Goal: Task Accomplishment & Management: Manage account settings

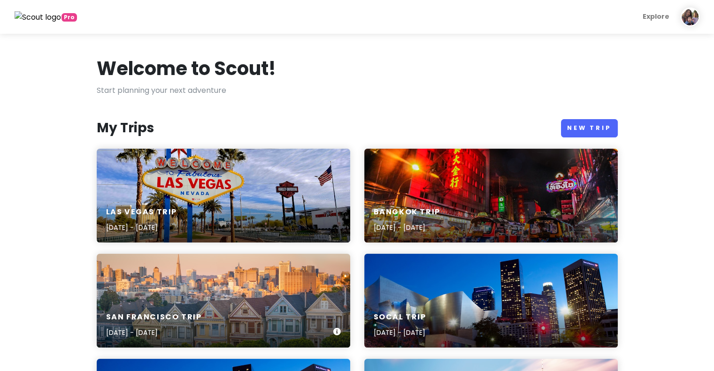
click at [245, 295] on div "San Francisco Trip [DATE] - [DATE]" at bounding box center [223, 301] width 253 height 94
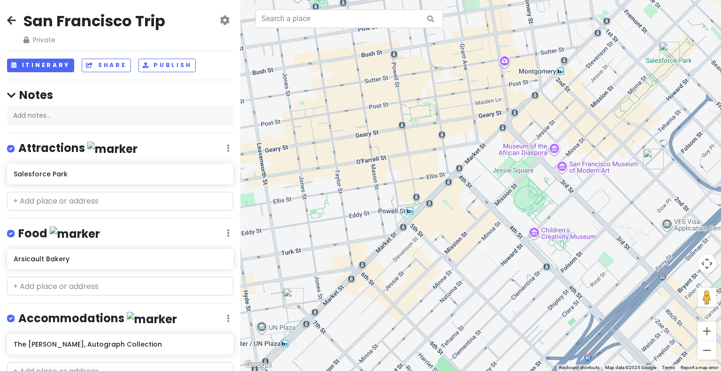
scroll to position [41, 0]
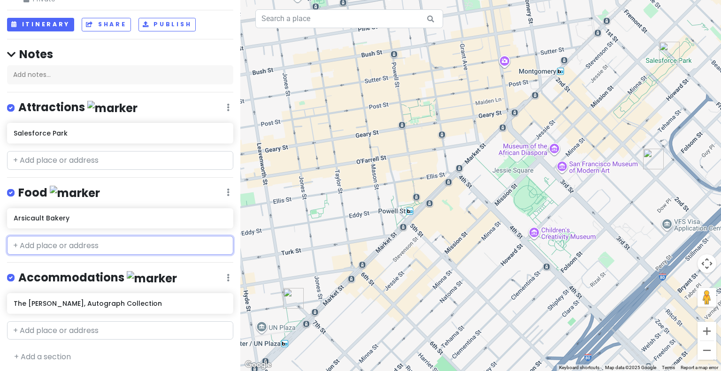
click at [134, 238] on input "text" at bounding box center [120, 245] width 226 height 19
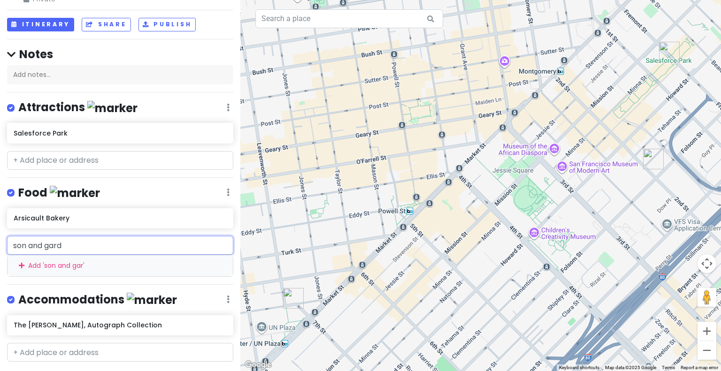
type input "son and garde"
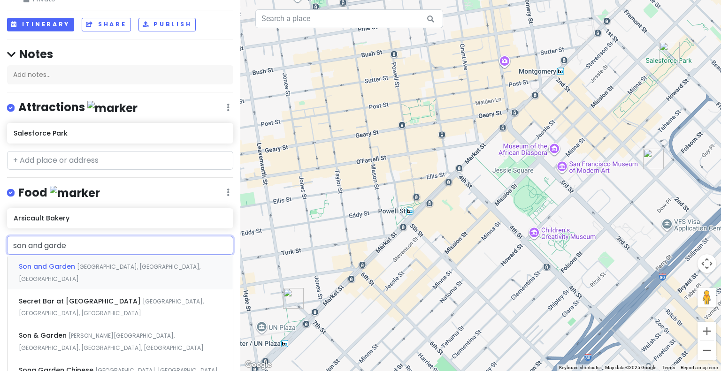
click at [129, 266] on span "[GEOGRAPHIC_DATA], [GEOGRAPHIC_DATA], [GEOGRAPHIC_DATA]" at bounding box center [110, 273] width 182 height 20
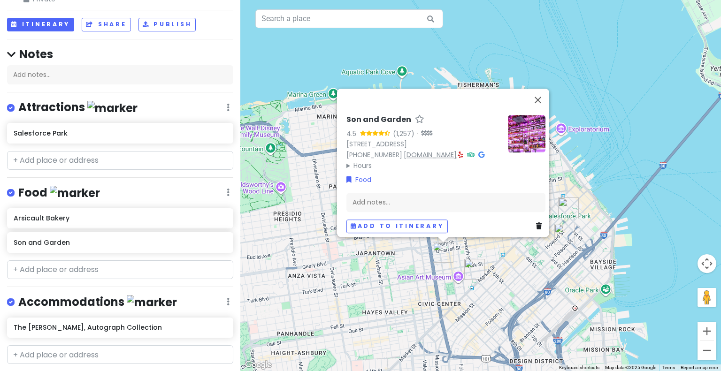
click at [457, 150] on link "[DOMAIN_NAME]" at bounding box center [430, 154] width 53 height 9
click at [47, 28] on button "Itinerary" at bounding box center [40, 25] width 67 height 14
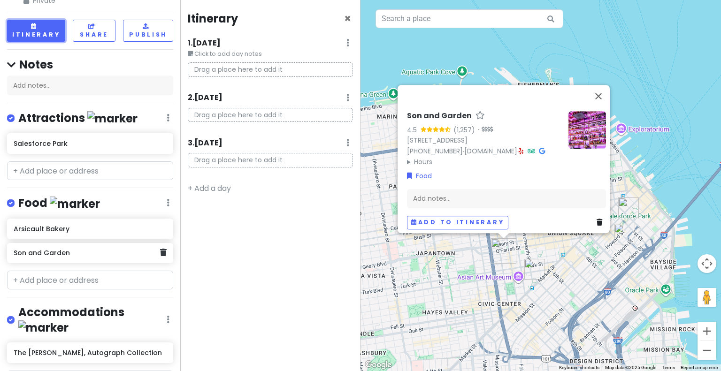
scroll to position [59, 0]
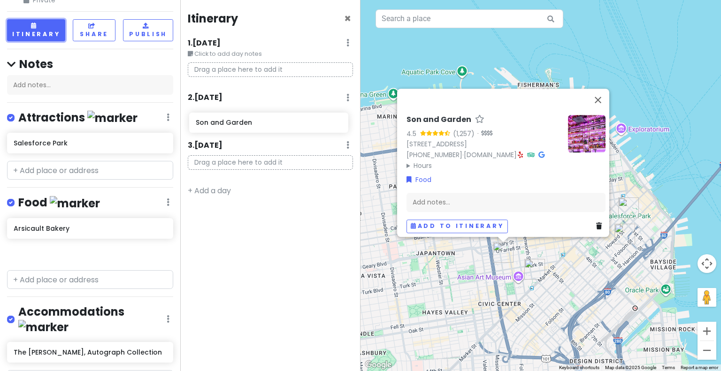
drag, startPoint x: 111, startPoint y: 255, endPoint x: 293, endPoint y: 127, distance: 222.4
click at [293, 127] on div "San Francisco Trip Private Change Dates Make a Copy Delete Trip Give Feedback 💡…" at bounding box center [360, 185] width 721 height 371
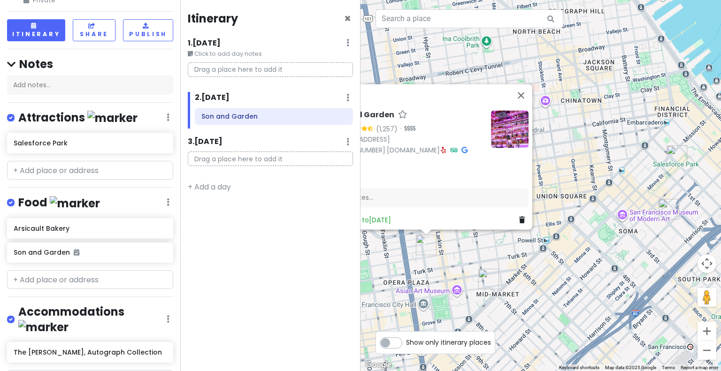
click at [424, 242] on img "Son and Garden" at bounding box center [426, 245] width 21 height 21
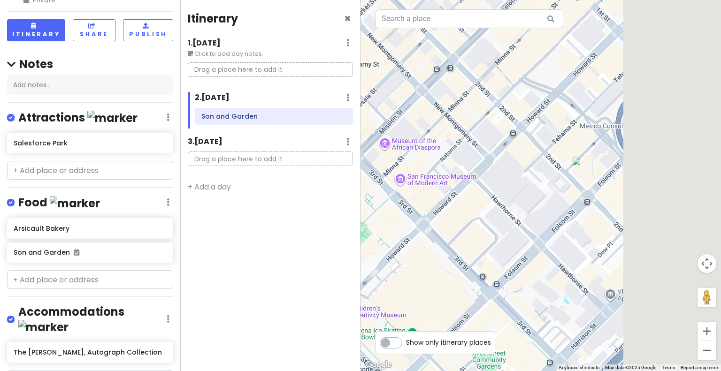
drag, startPoint x: 640, startPoint y: 202, endPoint x: 420, endPoint y: 93, distance: 245.8
click at [420, 93] on div "To navigate, press the arrow keys. Son and Garden 4.5 (1,257) · [STREET_ADDRESS…" at bounding box center [540, 185] width 360 height 371
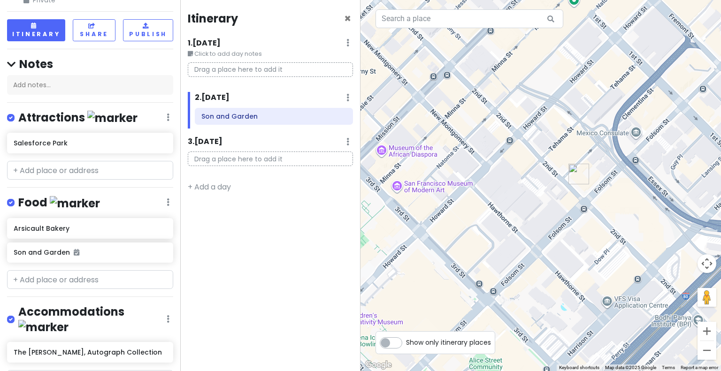
drag, startPoint x: 494, startPoint y: 96, endPoint x: 562, endPoint y: 120, distance: 72.7
click at [562, 120] on div "To navigate, press the arrow keys. Son and Garden 4.5 (1,257) · [STREET_ADDRESS…" at bounding box center [540, 185] width 360 height 371
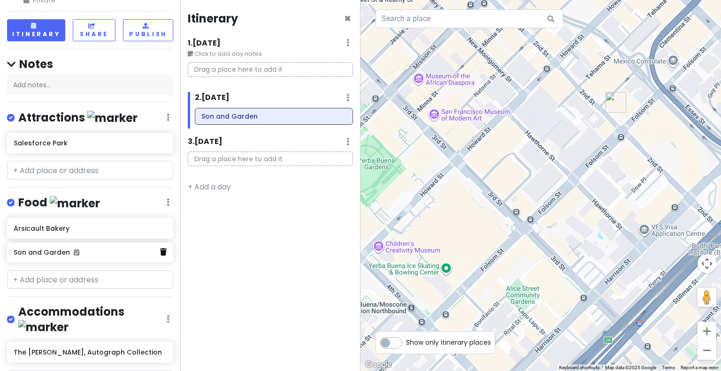
click at [160, 253] on icon at bounding box center [163, 252] width 7 height 8
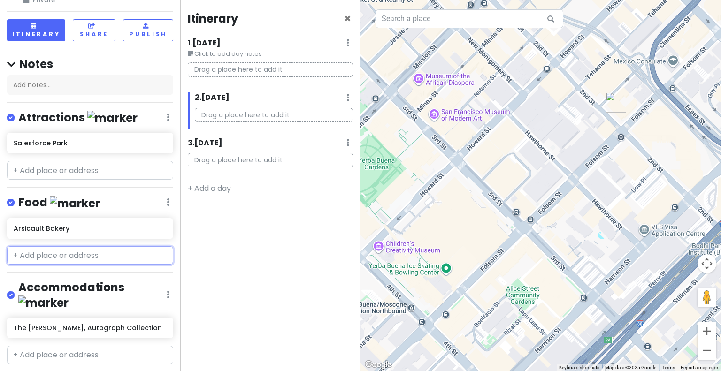
click at [130, 259] on input "text" at bounding box center [90, 255] width 166 height 19
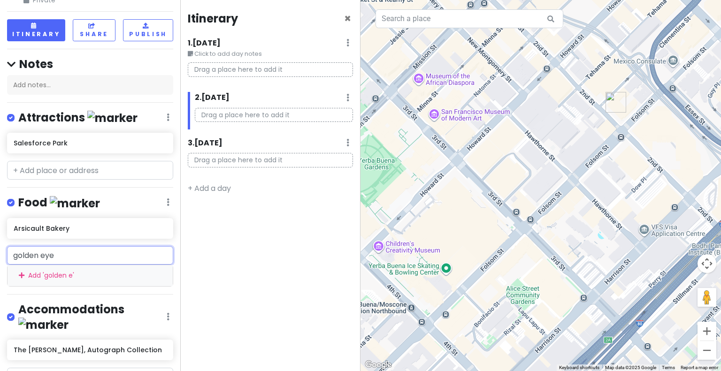
type input "golden eye"
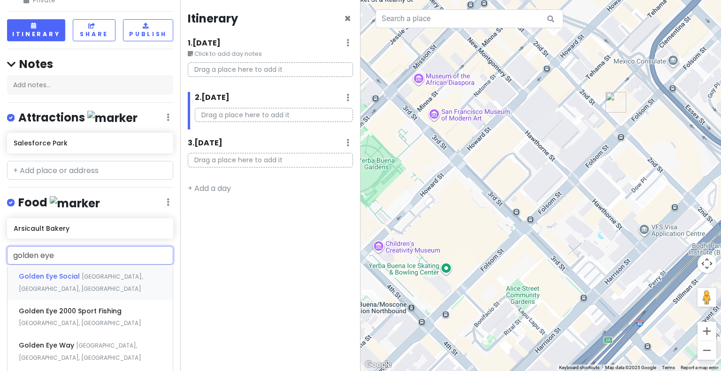
click at [127, 273] on span "[GEOGRAPHIC_DATA], [GEOGRAPHIC_DATA], [GEOGRAPHIC_DATA]" at bounding box center [81, 283] width 124 height 20
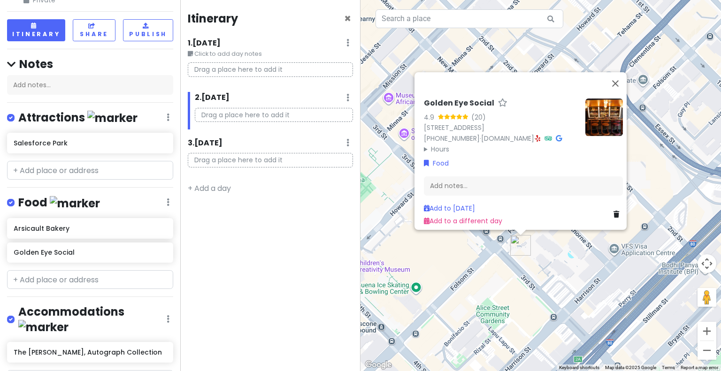
drag, startPoint x: 603, startPoint y: 242, endPoint x: 555, endPoint y: 274, distance: 57.3
click at [555, 274] on div "To navigate, press the arrow keys. Golden Eye Social 4.9 (20) [STREET_ADDRESS] …" at bounding box center [540, 185] width 360 height 371
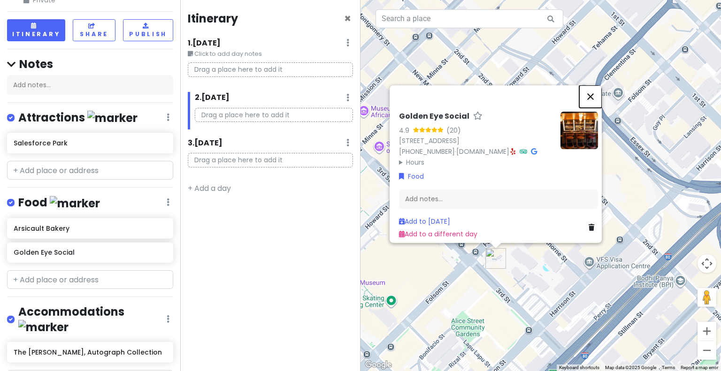
click at [595, 85] on button "Close" at bounding box center [590, 96] width 23 height 23
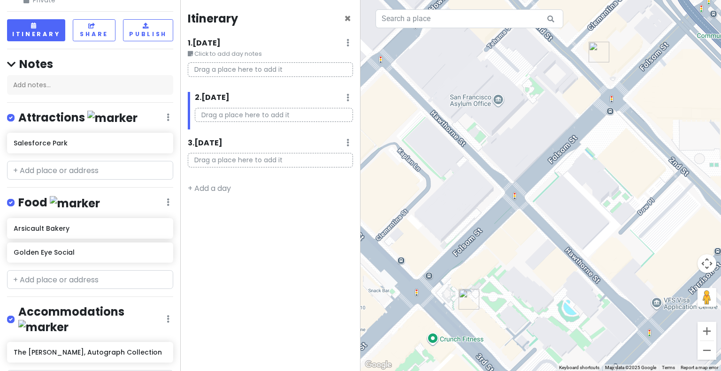
click at [467, 297] on img "Golden Eye Social" at bounding box center [469, 299] width 21 height 21
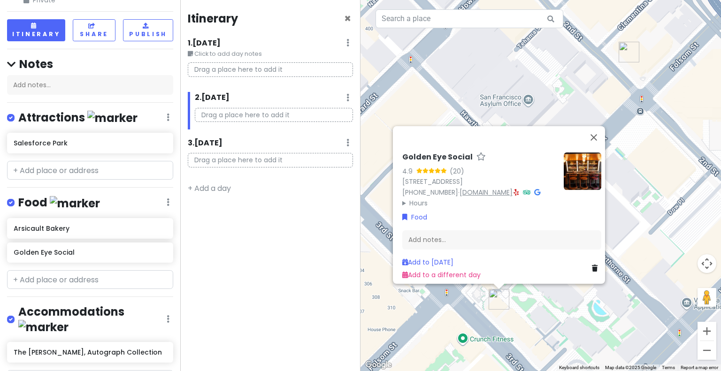
click at [476, 188] on link "[DOMAIN_NAME]" at bounding box center [486, 192] width 53 height 9
click at [516, 236] on div "Add notes..." at bounding box center [501, 240] width 199 height 20
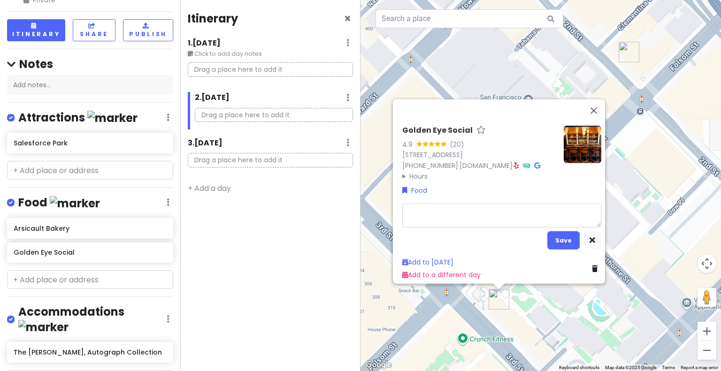
type textarea "x"
type textarea "8"
type textarea "x"
type textarea "8p"
type textarea "x"
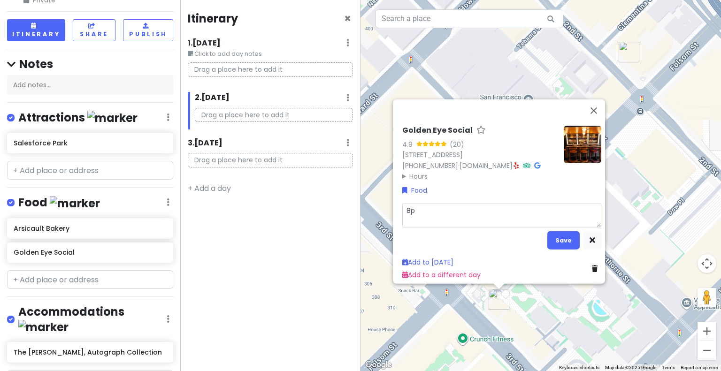
type textarea "8pm"
type textarea "x"
type textarea "8pm"
type textarea "x"
type textarea "8pm k"
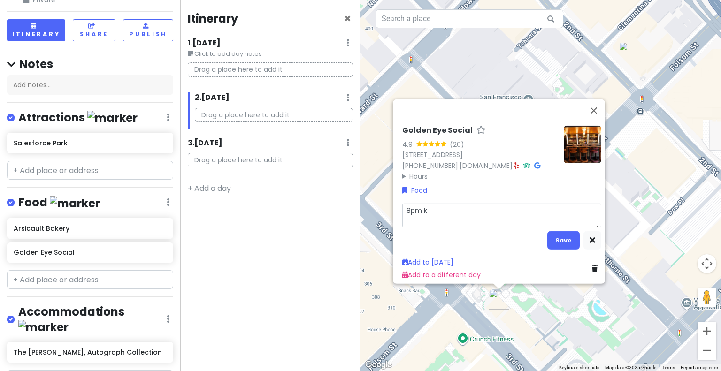
type textarea "x"
type textarea "8pm kp"
type textarea "x"
type textarea "8pm kpo"
type textarea "x"
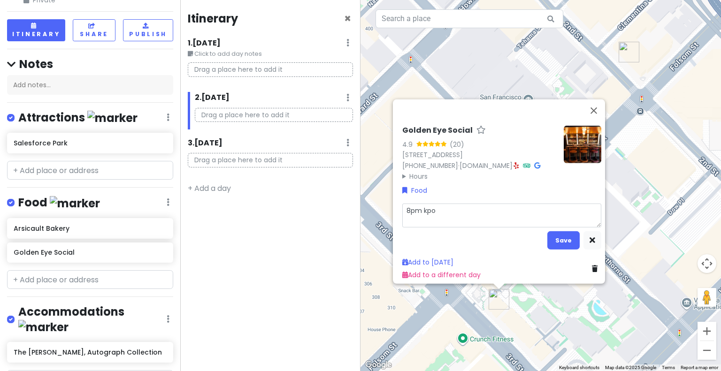
type textarea "8pm kpop"
type textarea "x"
type textarea "8pm kpop"
type textarea "x"
type textarea "8pm kpop d"
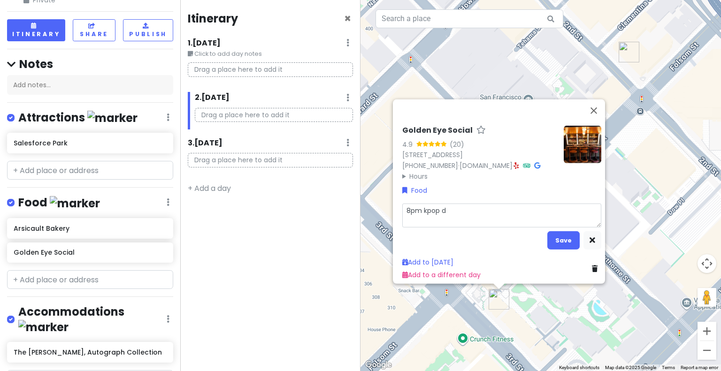
type textarea "x"
type textarea "8pm kpop de"
type textarea "x"
type textarea "8pm kpop dem"
type textarea "x"
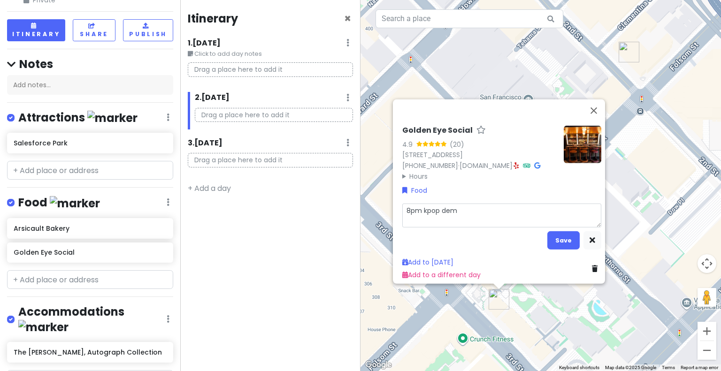
type textarea "8pm kpop demo"
type textarea "x"
type textarea "8pm kpop demon"
type textarea "x"
type textarea "8pm kpop demon"
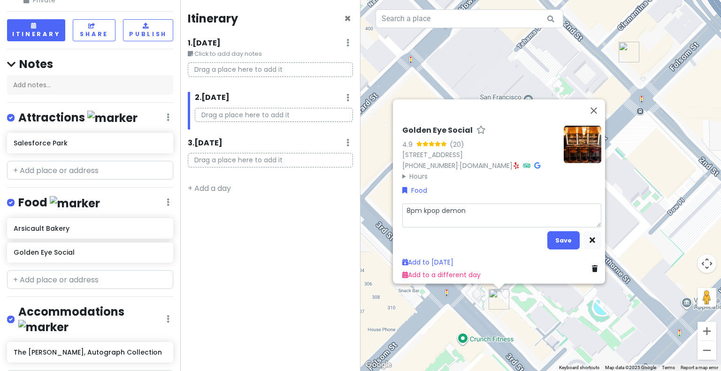
type textarea "x"
type textarea "8pm kpop demon h"
type textarea "x"
type textarea "8pm kpop demon hu"
type textarea "x"
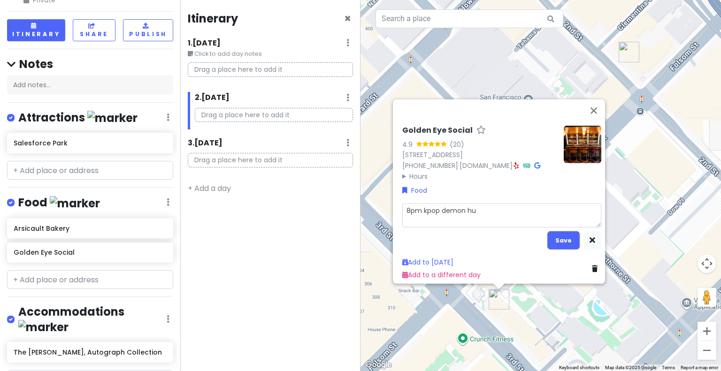
type textarea "8pm kpop demon hun"
type textarea "x"
type textarea "8pm kpop demon [PERSON_NAME]"
type textarea "x"
type textarea "8pm kpop demon [PERSON_NAME]"
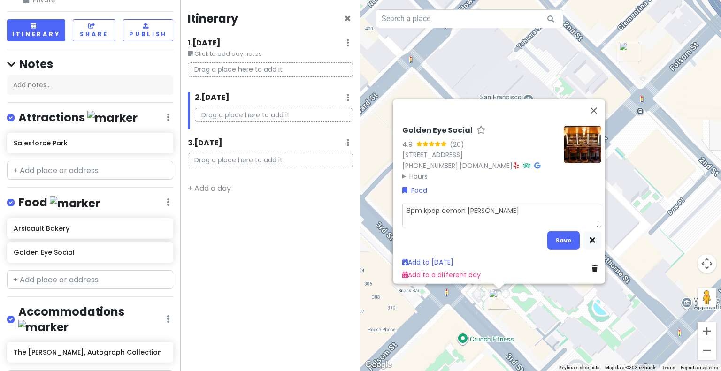
type textarea "x"
type textarea "8pm kpop demon hunter"
type textarea "x"
type textarea "8pm kpop demon hunter"
type textarea "x"
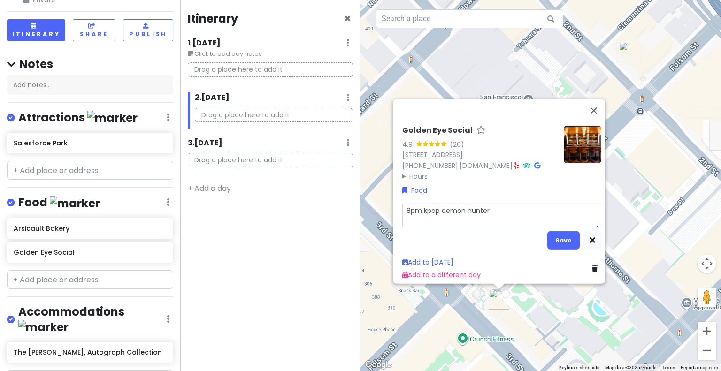
type textarea "8pm kpop demon hunter t"
type textarea "x"
type textarea "8pm kpop demon hunter ti"
type textarea "x"
type textarea "8pm kpop demon hunter tic"
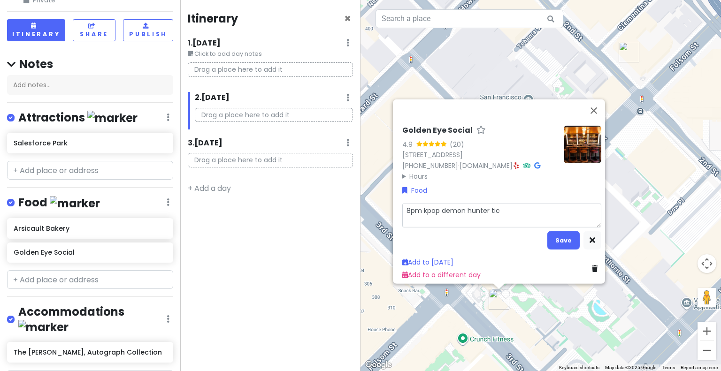
type textarea "x"
type textarea "8pm kpop demon hunter ticke"
type textarea "x"
type textarea "8pm kpop demon hunter ticket"
type textarea "x"
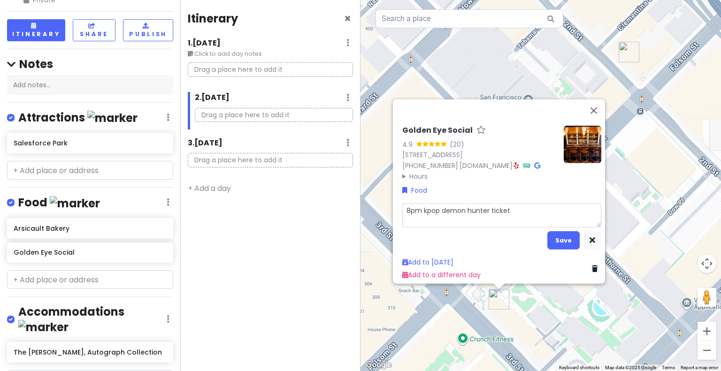
type textarea "8pm kpop demon hunter tickets"
type textarea "x"
type textarea "8pm kpop demon hunter tickets"
drag, startPoint x: 116, startPoint y: 252, endPoint x: 287, endPoint y: 125, distance: 212.7
click at [287, 125] on div "San Francisco Trip Private Change Dates Make a Copy Delete Trip Give Feedback 💡…" at bounding box center [360, 185] width 721 height 371
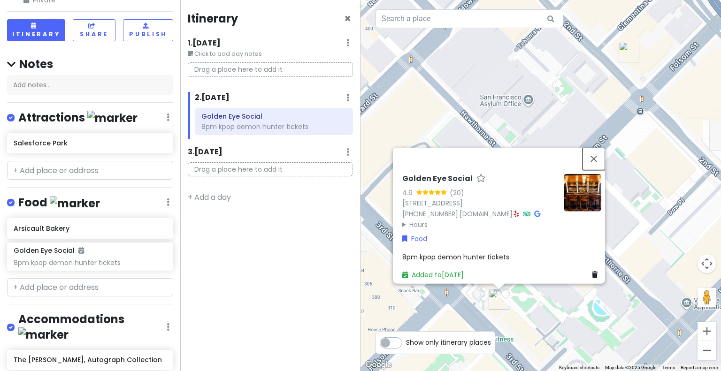
click at [597, 107] on div "Golden Eye Social 4.9 (20) [STREET_ADDRESS] [PHONE_NUMBER] · [DOMAIN_NAME] · Ho…" at bounding box center [540, 185] width 360 height 371
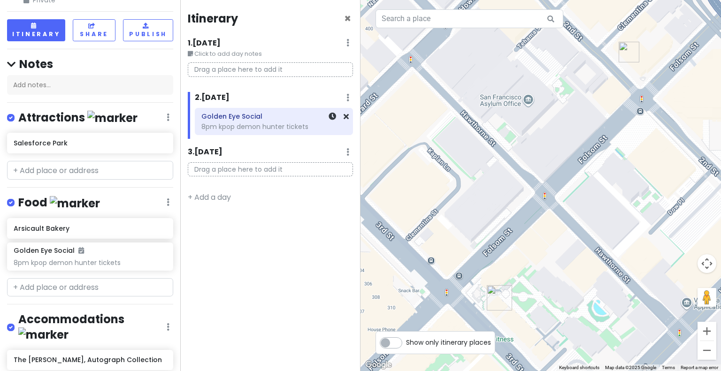
click at [237, 128] on div "8pm kpop demon hunter tickets" at bounding box center [273, 127] width 145 height 8
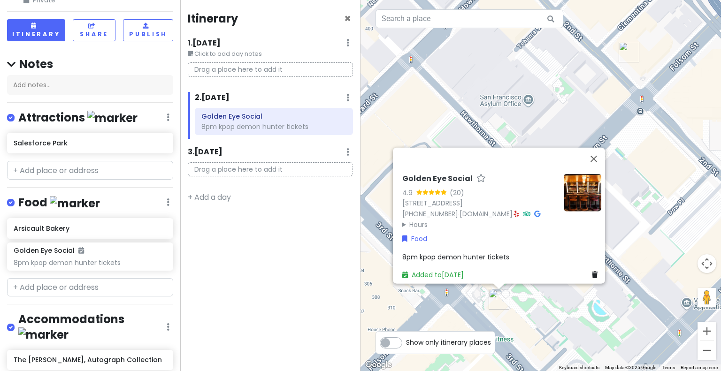
click at [421, 252] on span "8pm kpop demon hunter tickets" at bounding box center [455, 256] width 107 height 9
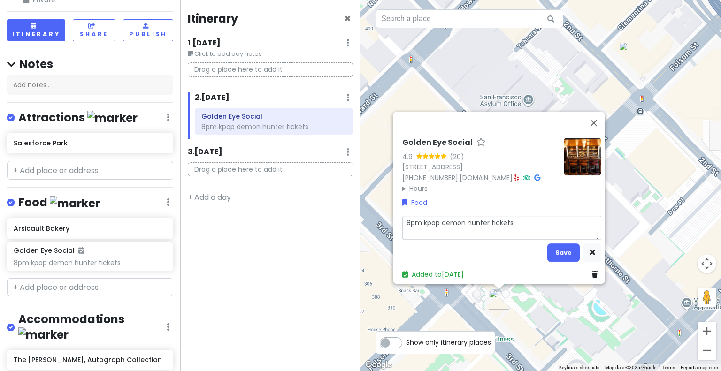
type textarea "x"
type textarea "68pm kpop demon hunter tickets"
type textarea "x"
type textarea "6:8pm kpop demon hunter tickets"
type textarea "x"
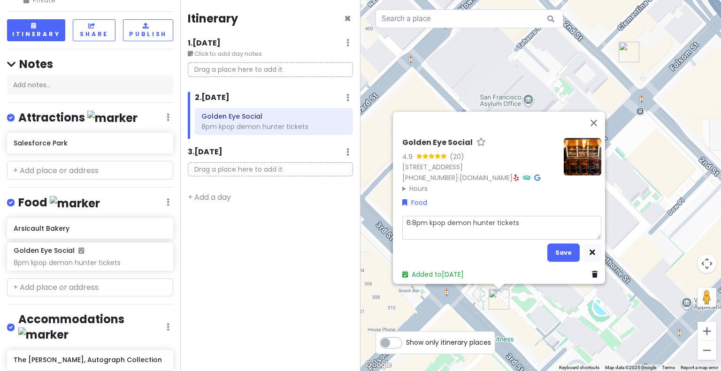
type textarea "6:38pm kpop demon hunter tickets"
type textarea "x"
type textarea "6:308pm kpop demon hunter tickets"
type textarea "x"
type textarea "6:30p8pm kpop demon hunter tickets"
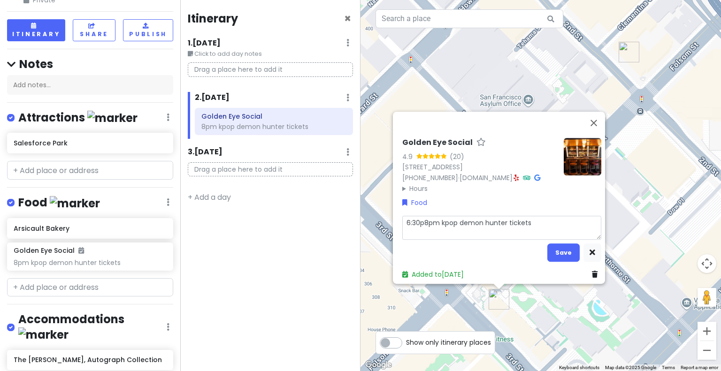
type textarea "x"
type textarea "6:30pm8pm kpop demon hunter tickets"
type textarea "x"
type textarea "6:30pm 8pm kpop demon hunter tickets"
type textarea "x"
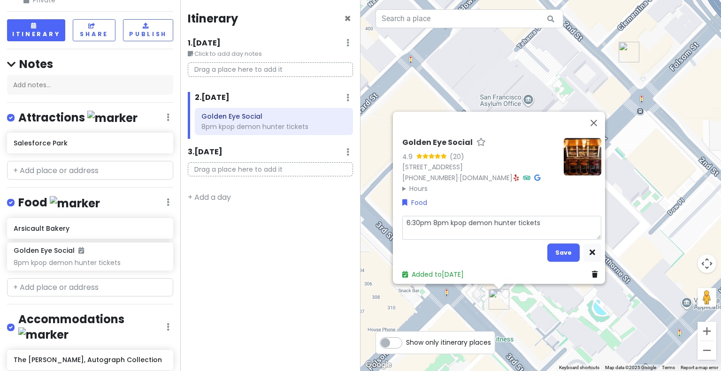
type textarea "6:30pm d8pm kpop demon hunter tickets"
type textarea "x"
type textarea "6:30pm di8pm kpop demon hunter tickets"
type textarea "x"
type textarea "6:30pm din8pm kpop demon hunter tickets"
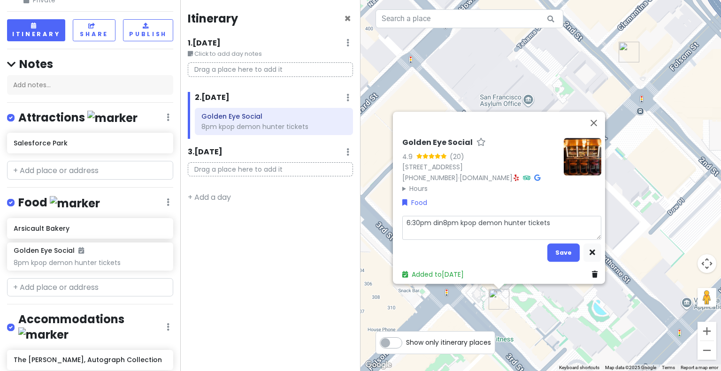
type textarea "x"
type textarea "6:30pm dinn8pm kpop demon hunter tickets"
type textarea "x"
type textarea "6:30pm dinne8pm kpop demon hunter tickets"
type textarea "x"
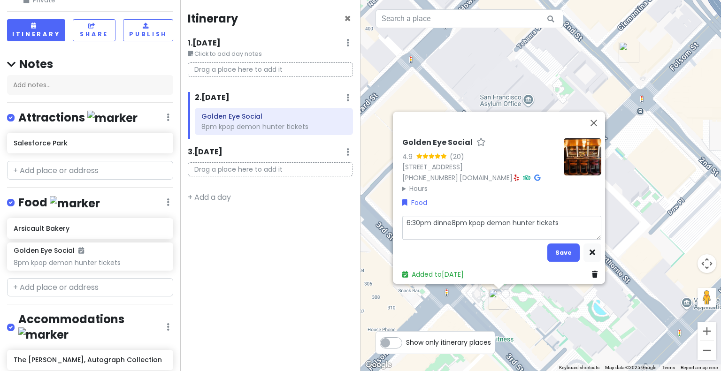
type textarea "6:30pm dinner8pm kpop demon hunter tickets"
type textarea "x"
type textarea "6:30pm dinner 8pm kpop demon hunter tickets"
type textarea "x"
type textarea "6:30pm dinner r8pm kpop demon hunter tickets"
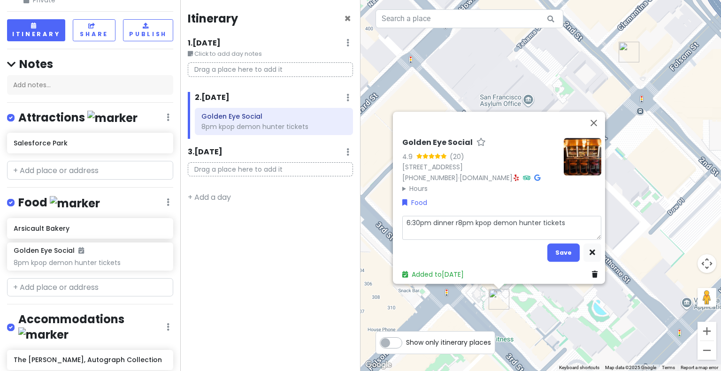
type textarea "x"
type textarea "6:30pm dinner re8pm kpop demon hunter tickets"
type textarea "x"
type textarea "6:30pm dinner res8pm kpop demon hunter tickets"
type textarea "x"
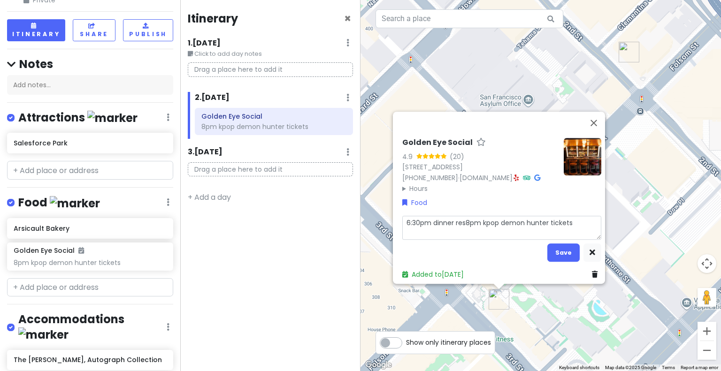
type textarea "6:30pm dinner rese8pm kpop demon hunter tickets"
type textarea "x"
type textarea "6:30pm dinner reser8pm kpop demon hunter tickets"
type textarea "x"
type textarea "6:30pm dinner reserva8pm kpop demon hunter tickets"
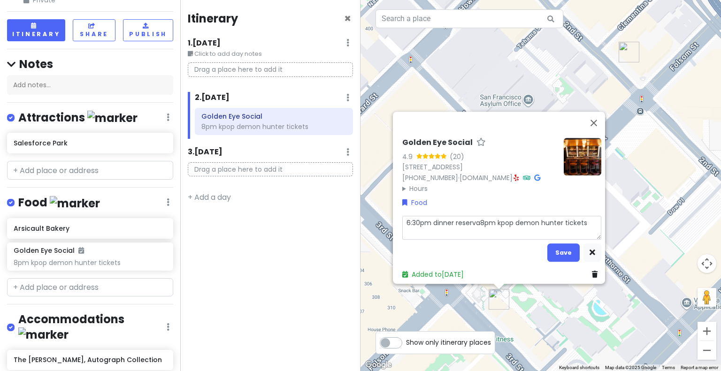
type textarea "x"
type textarea "6:30pm dinner reservat8pm kpop demon hunter tickets"
type textarea "x"
type textarea "6:30pm dinner reservati8pm kpop demon hunter tickets"
type textarea "x"
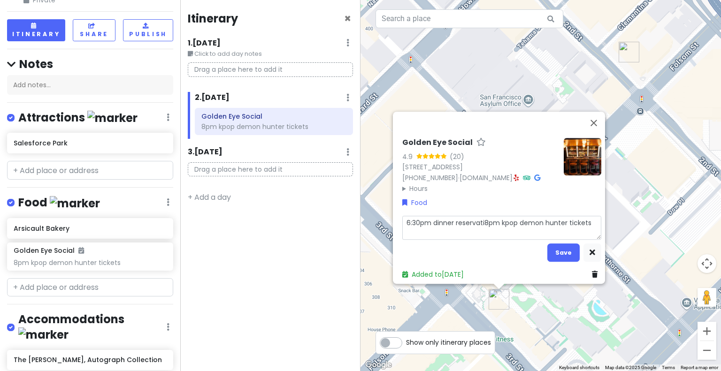
type textarea "6:30pm dinner reservatio8pm kpop demon hunter tickets"
type textarea "x"
type textarea "6:30pm dinner reservation8pm kpop demon hunter tickets"
type textarea "x"
type textarea "6:30pm dinner reservations8pm kpop demon hunter tickets"
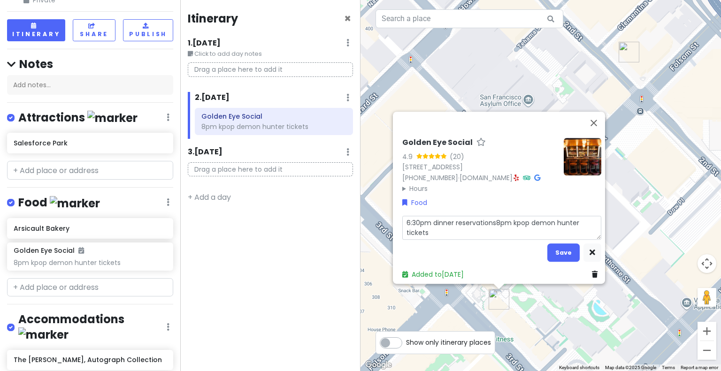
type textarea "x"
type textarea "6:30pm dinner reservations;8pm kpop demon hunter tickets"
type textarea "x"
type textarea "6:30pm dinner reservations; 8pm kpop demon hunter tickets"
type textarea "x"
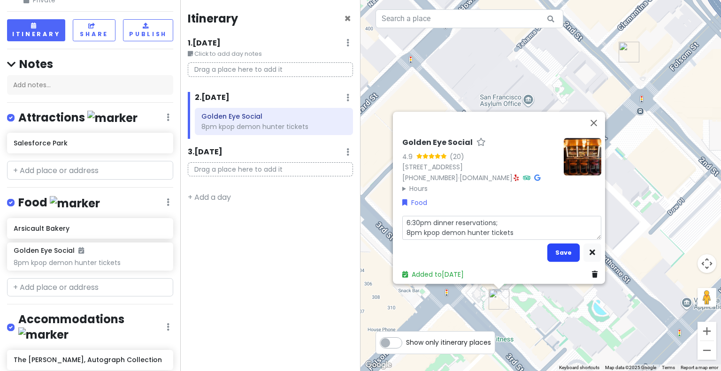
type textarea "6:30pm dinner reservations; 8pm kpop demon hunter tickets"
click at [558, 250] on button "Save" at bounding box center [563, 253] width 32 height 18
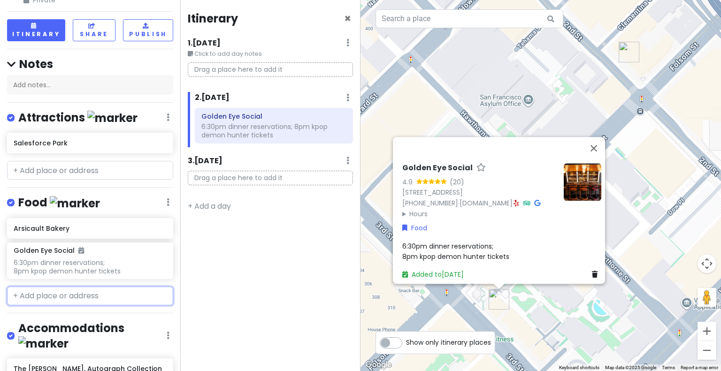
click at [68, 295] on input "text" at bounding box center [90, 296] width 166 height 19
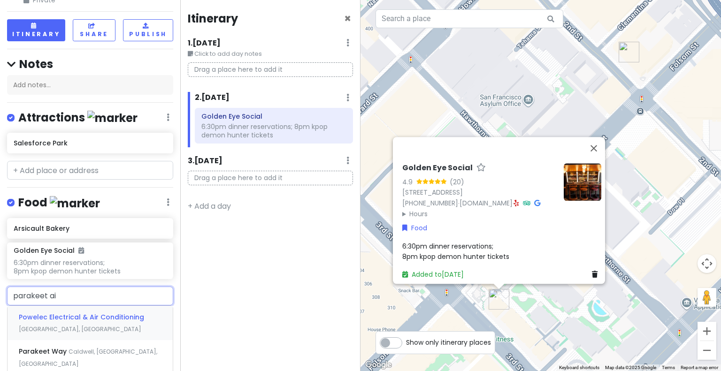
type input "parakeet a"
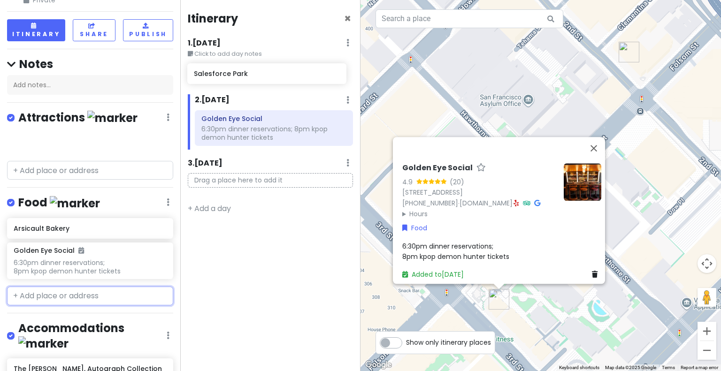
drag, startPoint x: 71, startPoint y: 139, endPoint x: 252, endPoint y: 71, distance: 192.7
click at [252, 71] on div "San Francisco Trip Private Change Dates Make a Copy Delete Trip Give Feedback 💡…" at bounding box center [360, 185] width 721 height 371
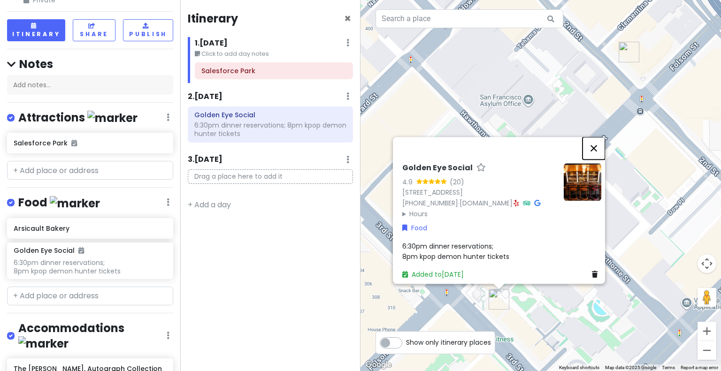
click at [596, 137] on button "Close" at bounding box center [593, 148] width 23 height 23
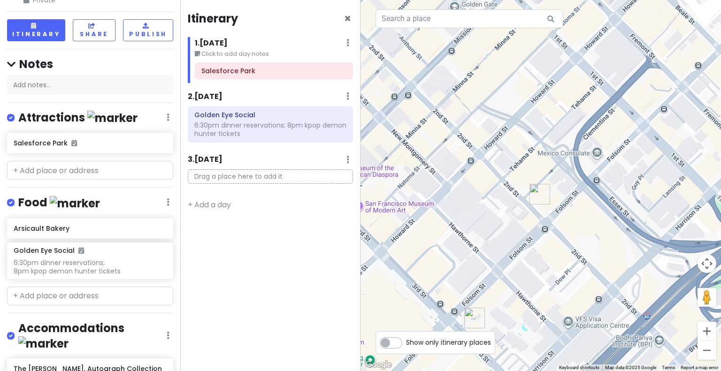
drag, startPoint x: 557, startPoint y: 52, endPoint x: 516, endPoint y: 187, distance: 140.6
click at [516, 187] on div at bounding box center [540, 185] width 360 height 371
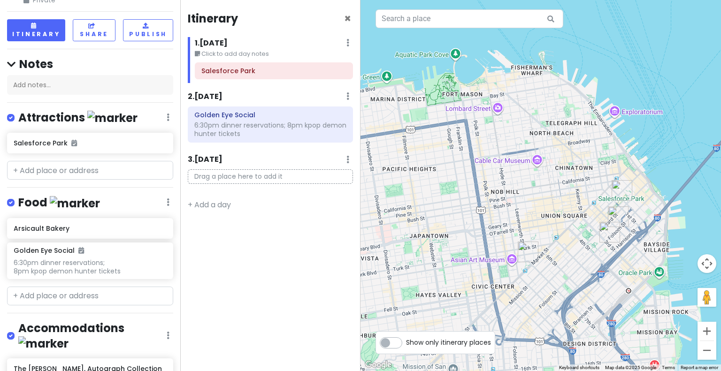
drag, startPoint x: 516, startPoint y: 187, endPoint x: 620, endPoint y: 215, distance: 107.0
click at [620, 215] on img "The Clancy, Autograph Collection" at bounding box center [618, 217] width 21 height 21
click at [71, 167] on input "text" at bounding box center [90, 170] width 166 height 19
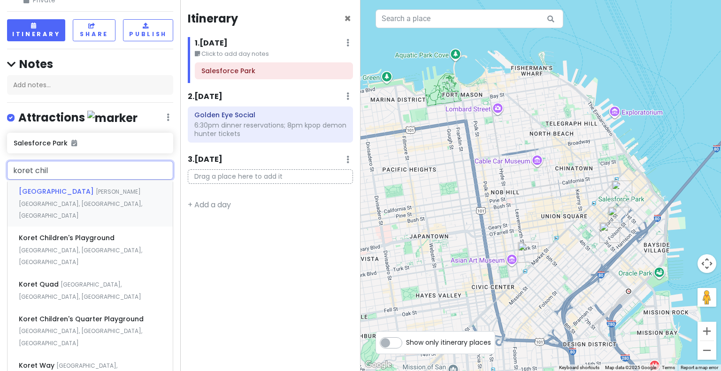
type input "koret child"
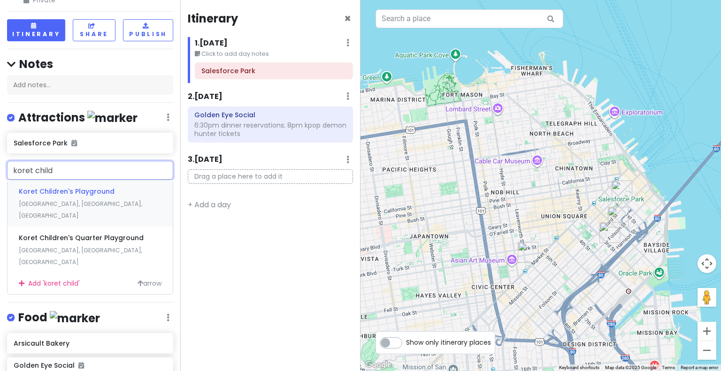
click at [77, 192] on span "Koret Children's Playground" at bounding box center [67, 191] width 96 height 9
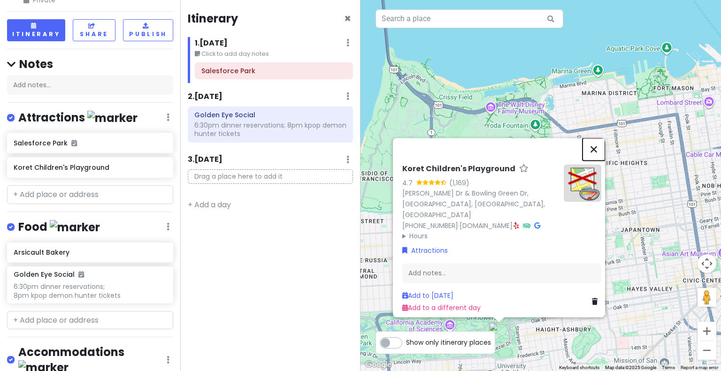
click at [595, 142] on button "Close" at bounding box center [593, 149] width 23 height 23
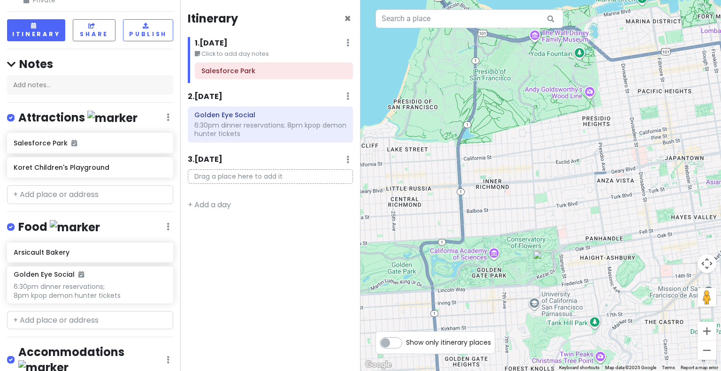
drag, startPoint x: 467, startPoint y: 293, endPoint x: 515, endPoint y: 217, distance: 89.9
click at [515, 217] on div at bounding box center [540, 185] width 360 height 371
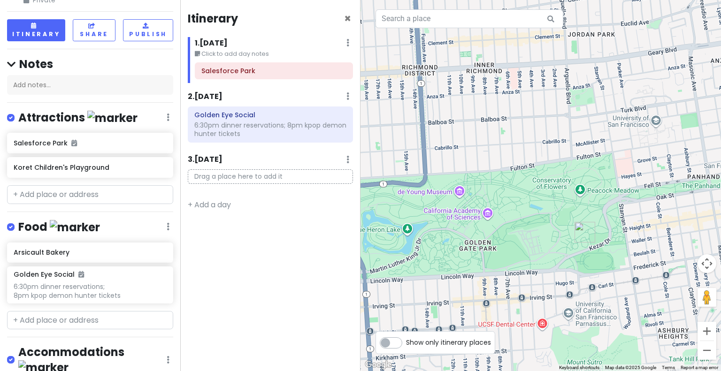
drag, startPoint x: 575, startPoint y: 259, endPoint x: 592, endPoint y: 168, distance: 92.6
click at [592, 168] on div at bounding box center [540, 185] width 360 height 371
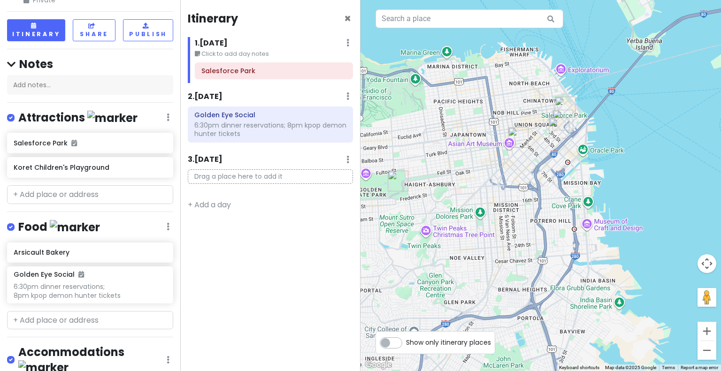
drag, startPoint x: 592, startPoint y: 168, endPoint x: 394, endPoint y: 176, distance: 198.2
click at [394, 176] on img "Koret Children's Playground" at bounding box center [398, 181] width 21 height 21
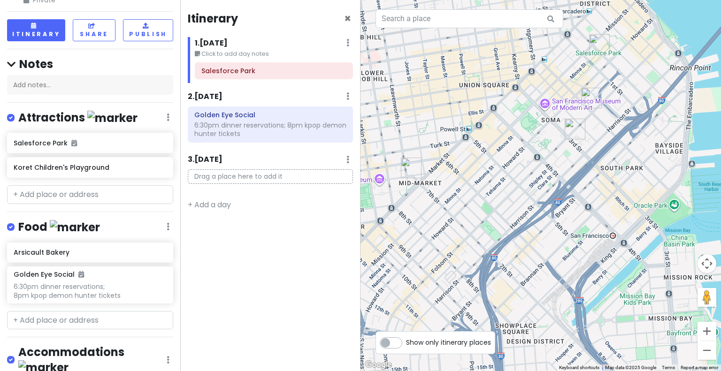
drag, startPoint x: 551, startPoint y: 152, endPoint x: 544, endPoint y: 206, distance: 53.9
click at [544, 206] on div at bounding box center [540, 185] width 360 height 371
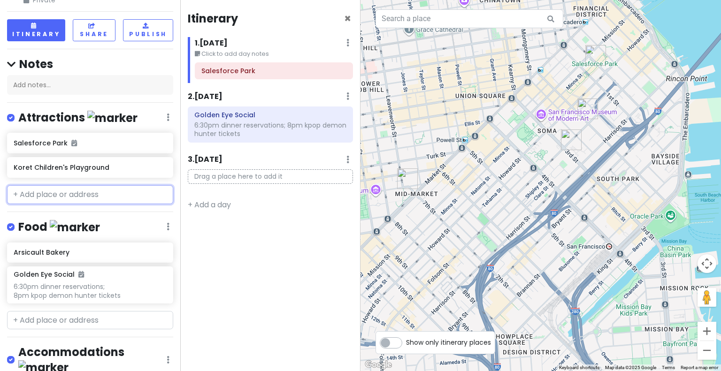
click at [81, 200] on input "text" at bounding box center [90, 194] width 166 height 19
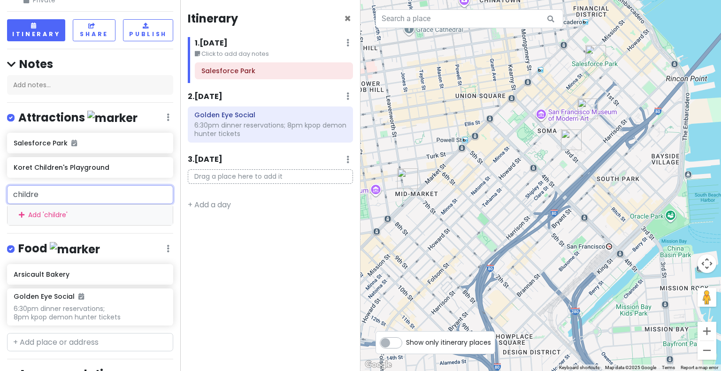
type input "children"
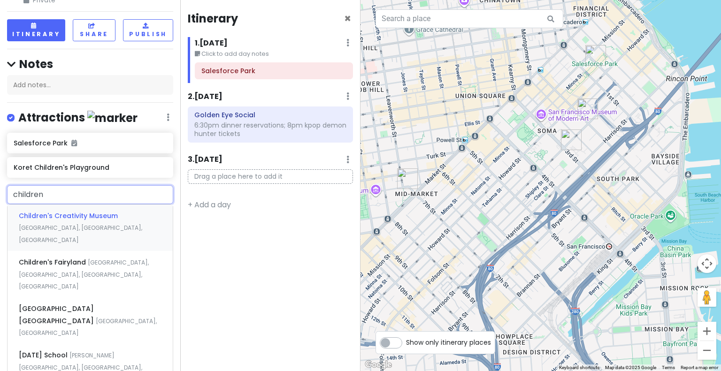
click at [87, 214] on span "Children's Creativity Museum" at bounding box center [68, 215] width 99 height 9
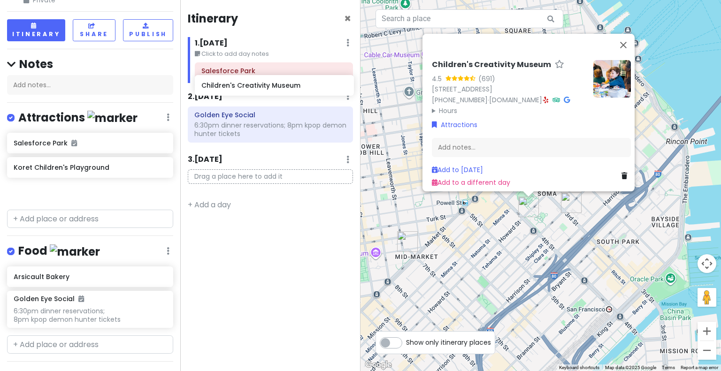
drag, startPoint x: 101, startPoint y: 192, endPoint x: 291, endPoint y: 87, distance: 217.0
click at [291, 87] on div "San Francisco Trip Private Change Dates Make a Copy Delete Trip Give Feedback 💡…" at bounding box center [360, 185] width 721 height 371
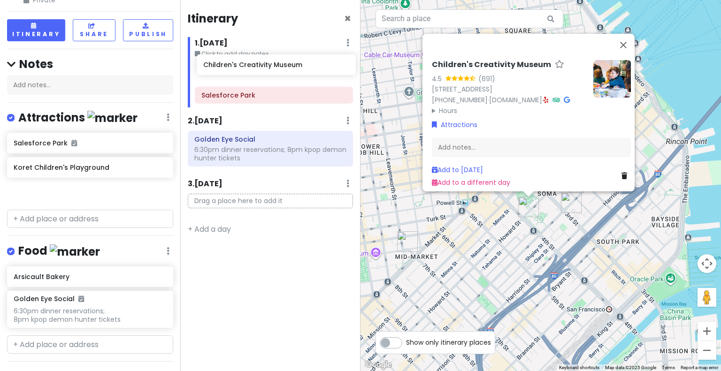
drag, startPoint x: 124, startPoint y: 196, endPoint x: 313, endPoint y: 75, distance: 224.5
click at [313, 75] on div "San Francisco Trip Private Change Dates Make a Copy Delete Trip Give Feedback 💡…" at bounding box center [360, 185] width 721 height 371
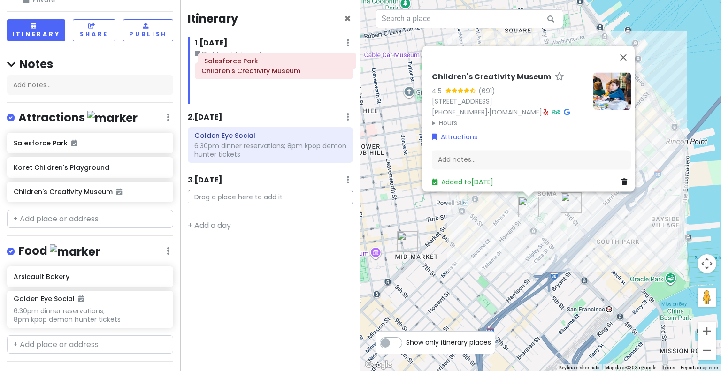
drag, startPoint x: 293, startPoint y: 94, endPoint x: 297, endPoint y: 63, distance: 30.7
click at [297, 63] on div "Children's Creativity Museum [GEOGRAPHIC_DATA]" at bounding box center [274, 82] width 172 height 41
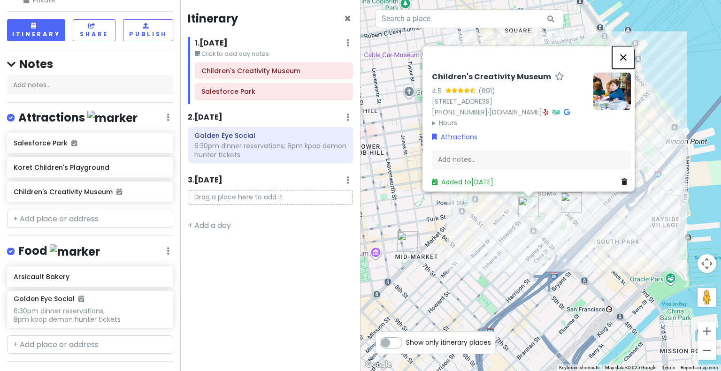
click at [633, 53] on button "Close" at bounding box center [623, 57] width 23 height 23
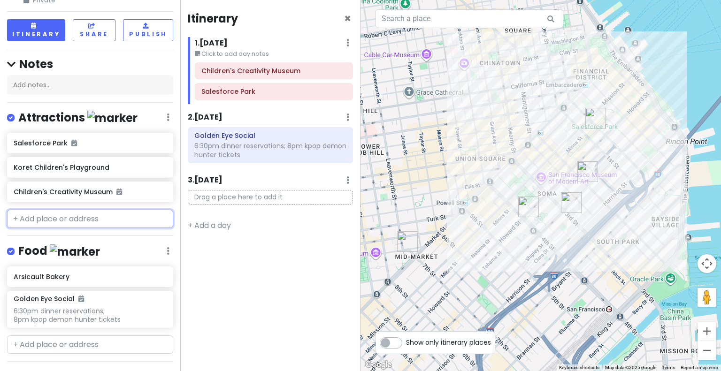
type input "p"
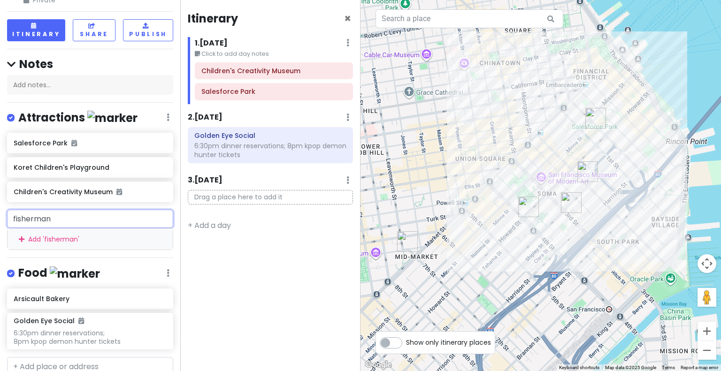
type input "fishermans"
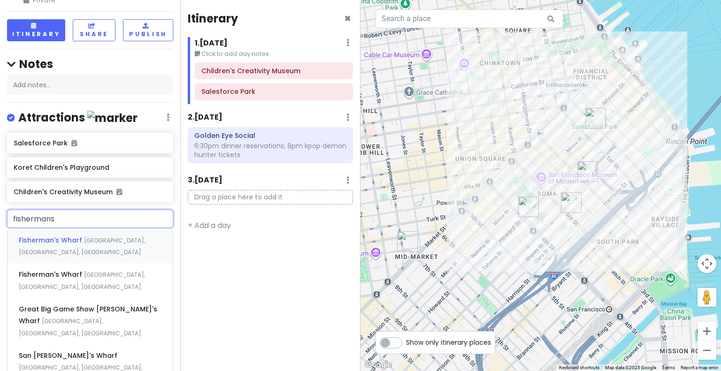
click at [77, 242] on span "Fisherman's Wharf" at bounding box center [51, 240] width 65 height 9
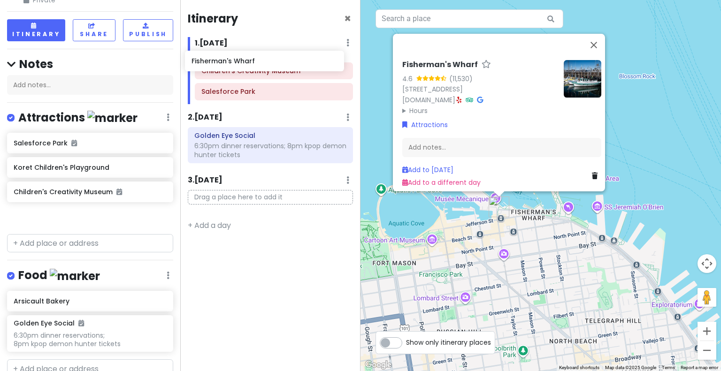
drag, startPoint x: 101, startPoint y: 215, endPoint x: 280, endPoint y: 61, distance: 235.6
click at [280, 61] on div "San Francisco Trip Private Change Dates Make a Copy Delete Trip Give Feedback 💡…" at bounding box center [360, 185] width 721 height 371
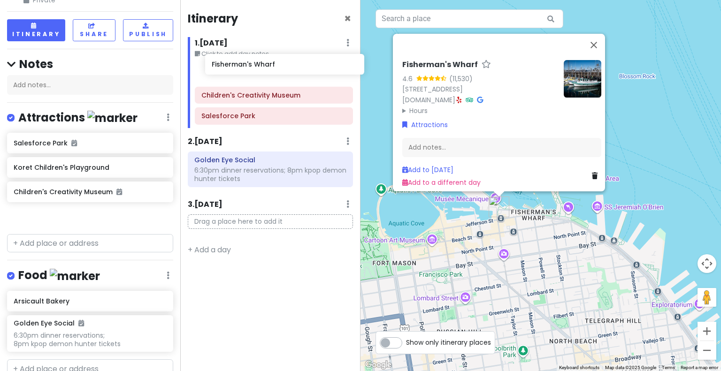
drag, startPoint x: 76, startPoint y: 211, endPoint x: 274, endPoint y: 61, distance: 248.3
click at [274, 61] on div "San Francisco Trip Private Change Dates Make a Copy Delete Trip Give Feedback 💡…" at bounding box center [360, 185] width 721 height 371
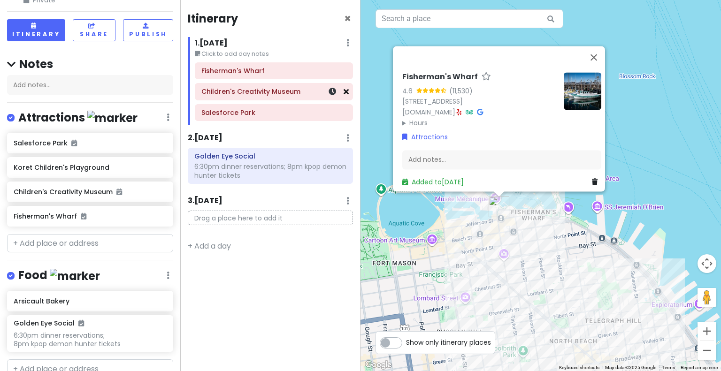
click at [347, 91] on icon at bounding box center [346, 92] width 5 height 8
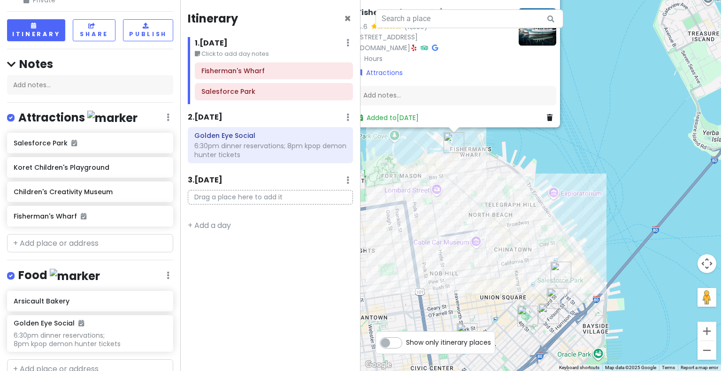
drag, startPoint x: 566, startPoint y: 265, endPoint x: 485, endPoint y: 182, distance: 115.9
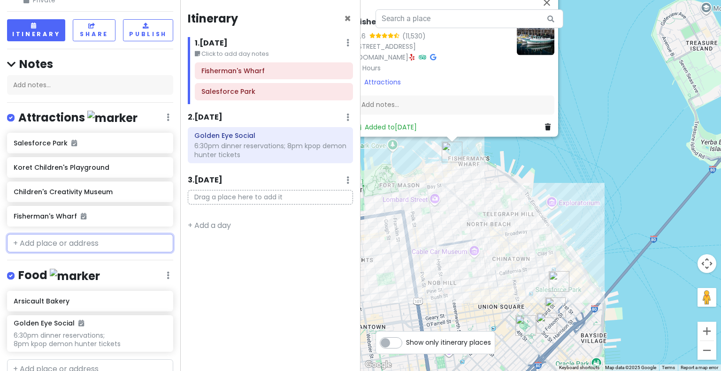
click at [69, 244] on input "text" at bounding box center [90, 243] width 166 height 19
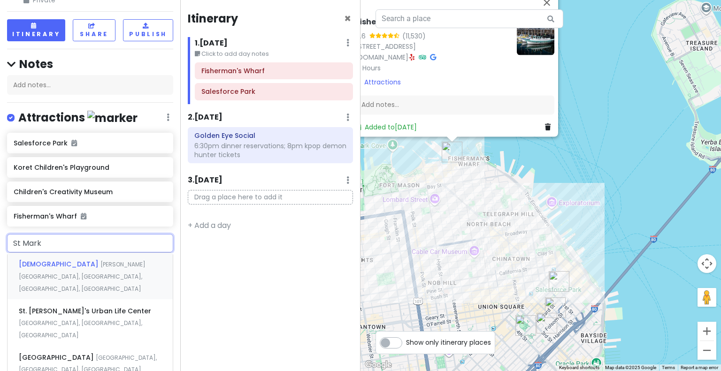
type input "St Marks"
click at [80, 346] on div "[GEOGRAPHIC_DATA], [GEOGRAPHIC_DATA], [GEOGRAPHIC_DATA]" at bounding box center [90, 363] width 165 height 35
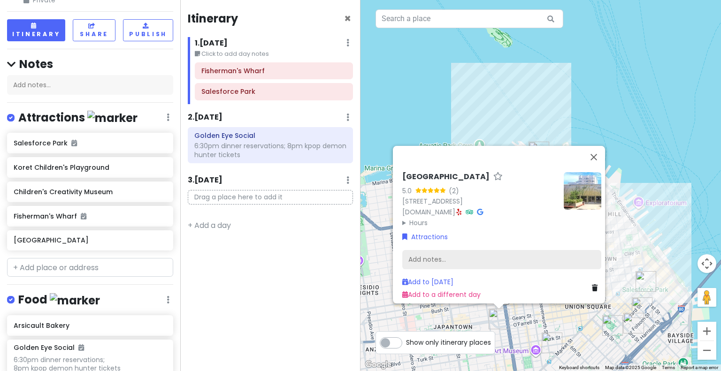
click at [448, 256] on div "Add notes..." at bounding box center [501, 260] width 199 height 20
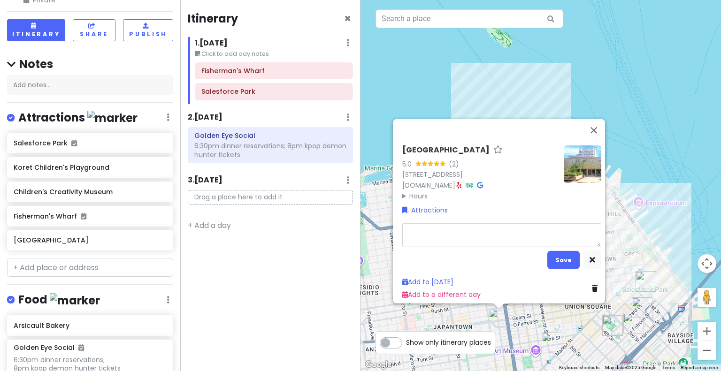
type textarea "x"
type textarea "F"
type textarea "x"
type textarea "Fr"
type textarea "x"
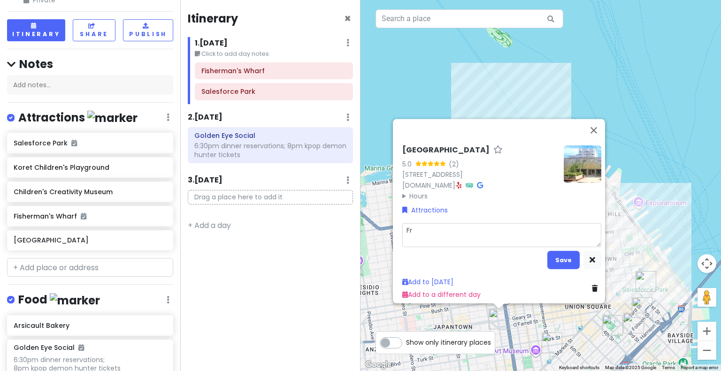
type textarea "Fre"
type textarea "x"
type textarea "Free"
type textarea "x"
type textarea "Free"
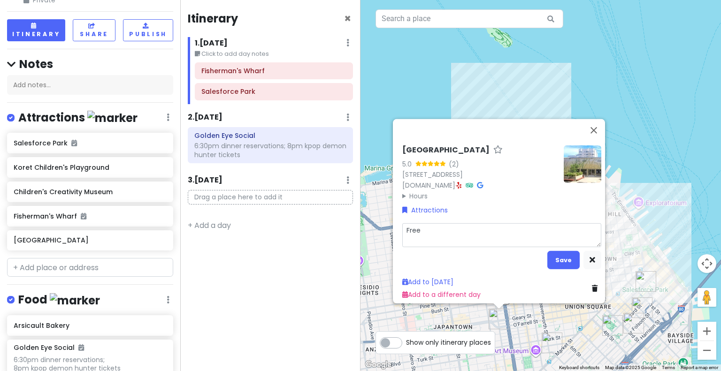
type textarea "x"
type textarea "Free ""
type textarea "x"
type textarea "Free "C"
type textarea "x"
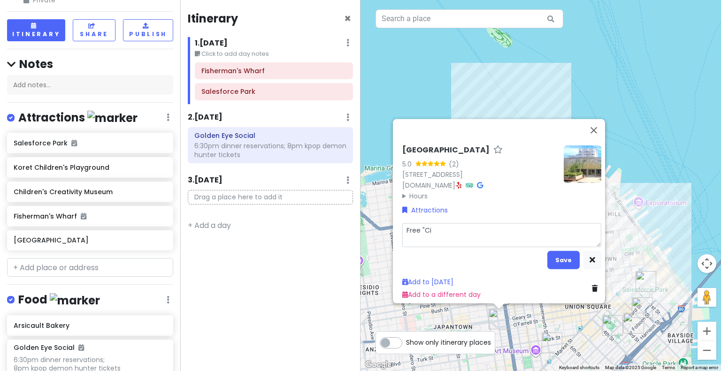
type textarea "Free "Cir"
type textarea "x"
type textarea "Free "Circ"
type textarea "x"
type textarea "Free "Circus"
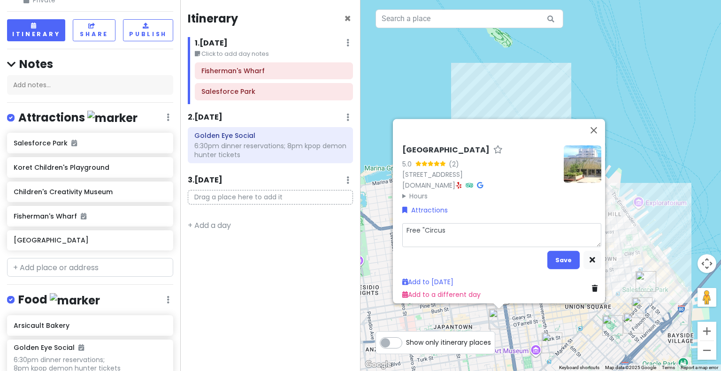
type textarea "x"
type textarea "Free "Circus"
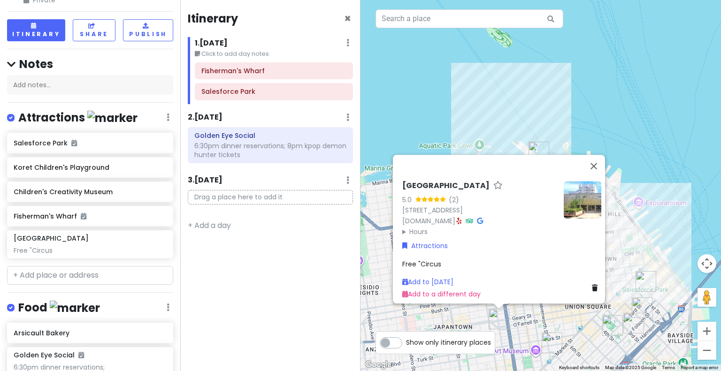
click at [442, 259] on div "Free "Circus" at bounding box center [501, 264] width 199 height 10
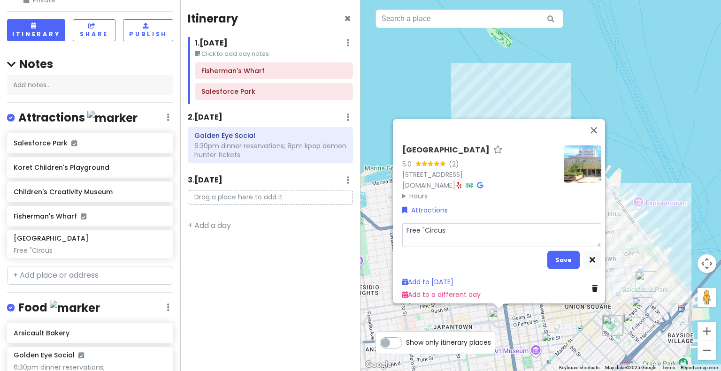
click at [457, 230] on textarea "Free "Circus" at bounding box center [501, 235] width 199 height 24
type textarea "x"
type textarea "Free "Circus"
type textarea "x"
type textarea "Free "Circus o"
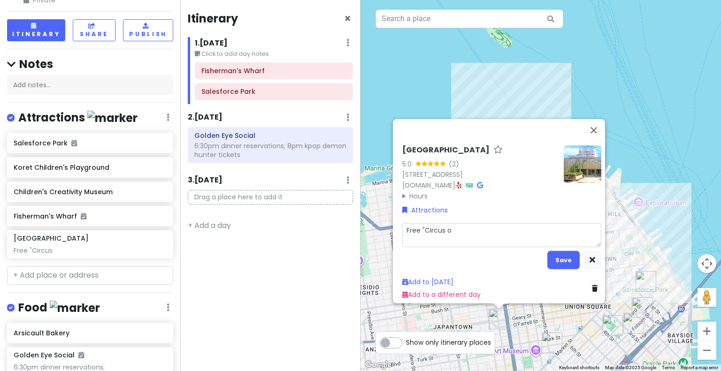
type textarea "x"
type textarea "Free "Circus on"
type textarea "x"
type textarea "Free "Circus on t"
type textarea "x"
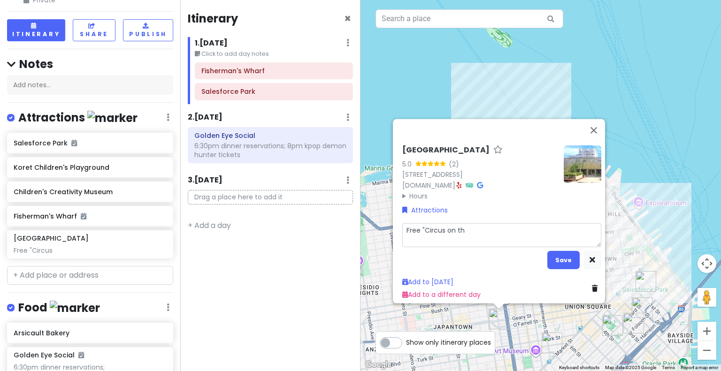
type textarea "Free "Circus on the"
type textarea "x"
type textarea "Free "Circus on the"
type textarea "x"
type textarea "Free "Circus on the S"
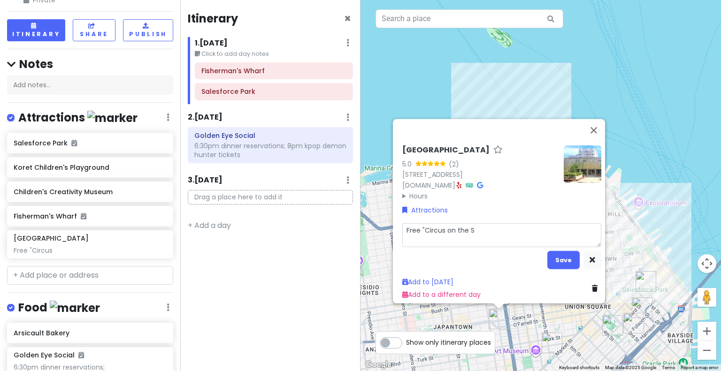
type textarea "x"
type textarea "Free "Circus on the Sq"
type textarea "x"
type textarea "Free "Circus on the Squ"
type textarea "x"
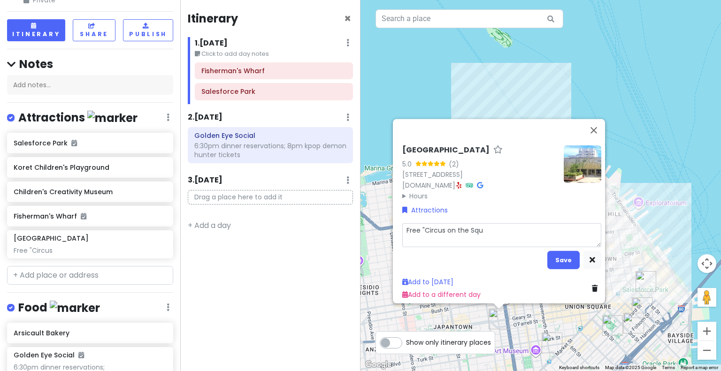
type textarea "Free "Circus on the Squa"
type textarea "x"
type textarea "Free "Circus on the Square"
type textarea "x"
type textarea "Free "Circus on the Square""
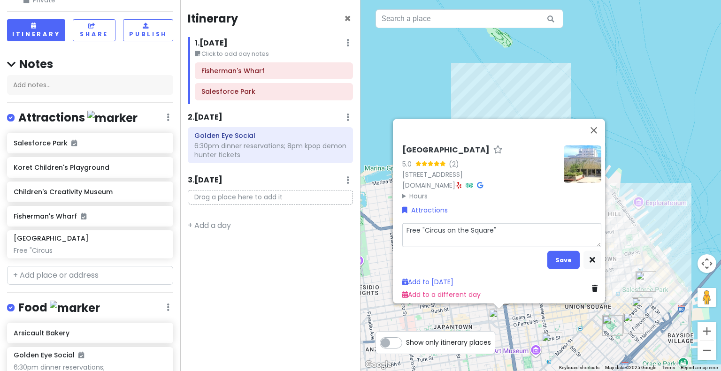
type textarea "x"
type textarea "Free "Circus on the Square""
type textarea "x"
type textarea "Free "Circus on the Square" E"
type textarea "x"
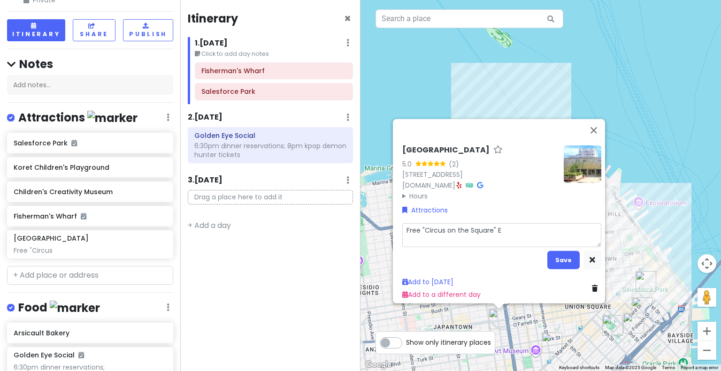
type textarea "Free "Circus on the Square" Ev"
type textarea "x"
type textarea "Free "Circus on the Square" Eve"
type textarea "x"
type textarea "Free "Circus on the Square" Even"
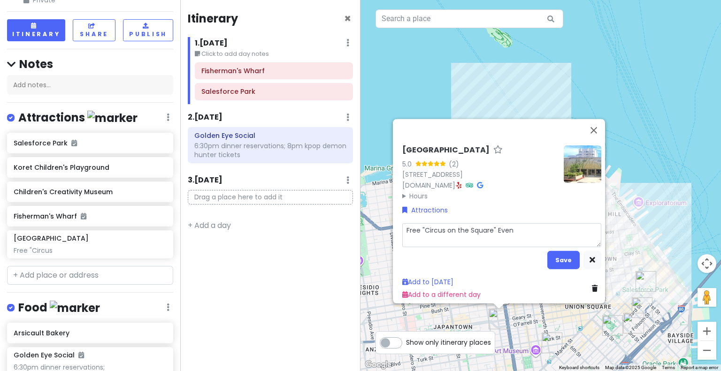
type textarea "x"
type textarea "Free "Circus on the Square" Event"
click at [567, 251] on button "Save" at bounding box center [563, 260] width 32 height 18
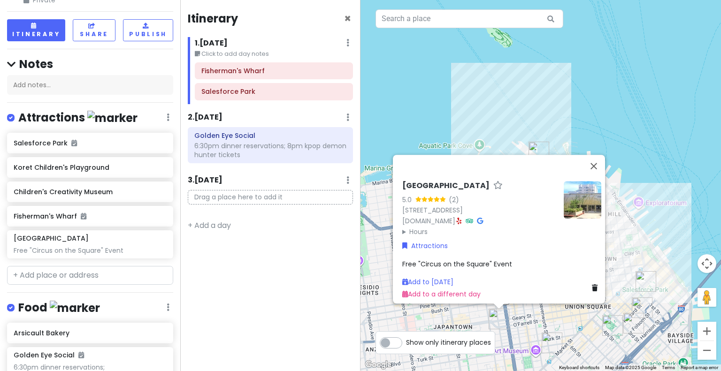
click at [510, 259] on div "Free "Circus on the Square" Event" at bounding box center [501, 264] width 199 height 10
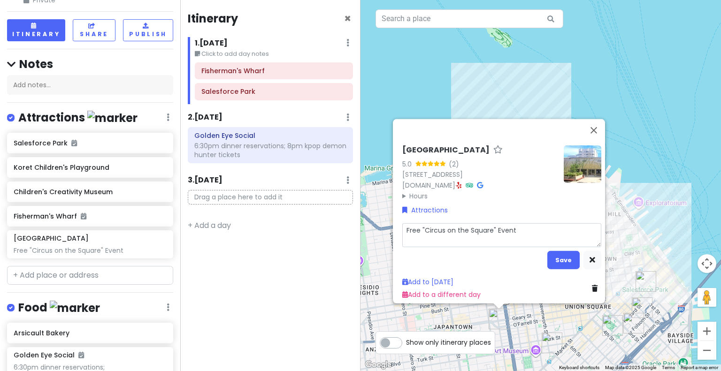
type textarea "x"
type textarea "Free "Circus on the Square" Event"
type textarea "x"
type textarea "Free "Circus on the Square" Event 1"
type textarea "x"
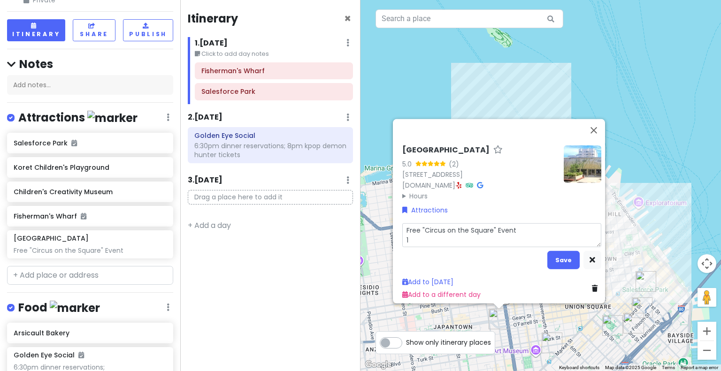
type textarea "Free "Circus on the Square" Event 11"
type textarea "x"
type textarea "Free "Circus on the Square" Event 11a"
type textarea "x"
type textarea "Free "Circus on the Square" Event 11am"
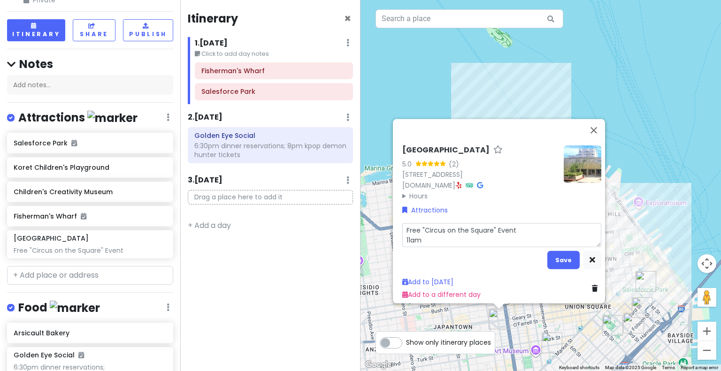
type textarea "x"
type textarea "Free "Circus on the Square" Event 11am"
type textarea "x"
type textarea "Free "Circus on the Square" Event 11am -"
type textarea "x"
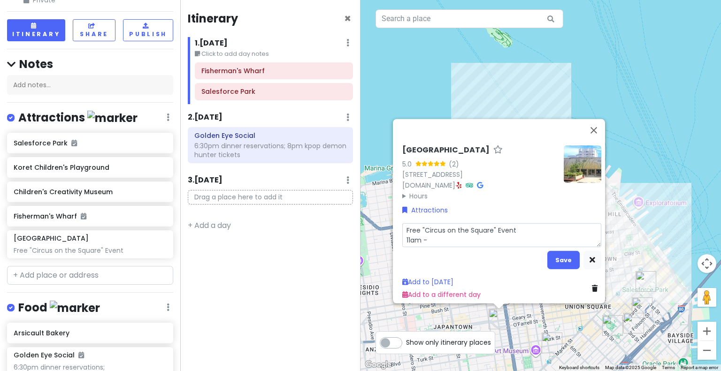
type textarea "Free "Circus on the Square" Event 11am -"
type textarea "x"
click at [556, 251] on button "Save" at bounding box center [563, 260] width 32 height 18
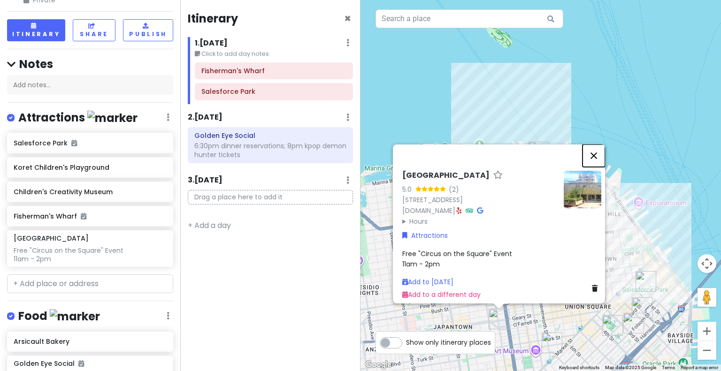
click at [597, 150] on button "Close" at bounding box center [593, 155] width 23 height 23
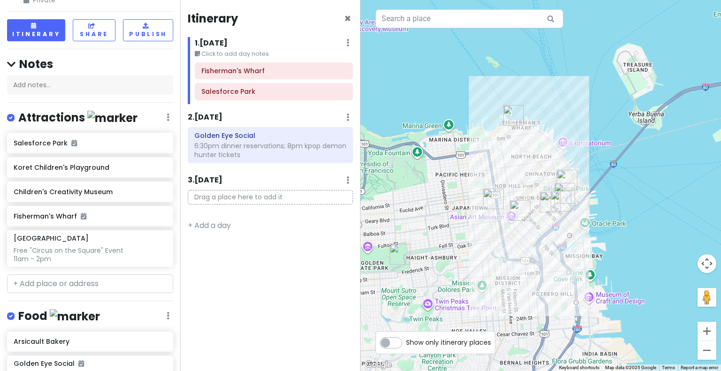
drag, startPoint x: 575, startPoint y: 207, endPoint x: 513, endPoint y: 173, distance: 71.6
click at [513, 173] on div at bounding box center [540, 185] width 360 height 371
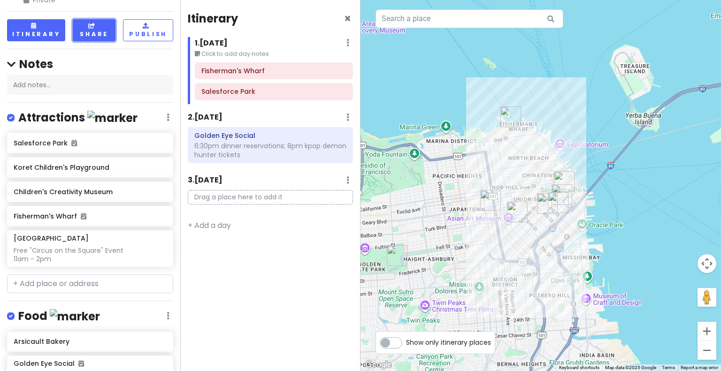
click at [88, 28] on icon at bounding box center [92, 26] width 8 height 6
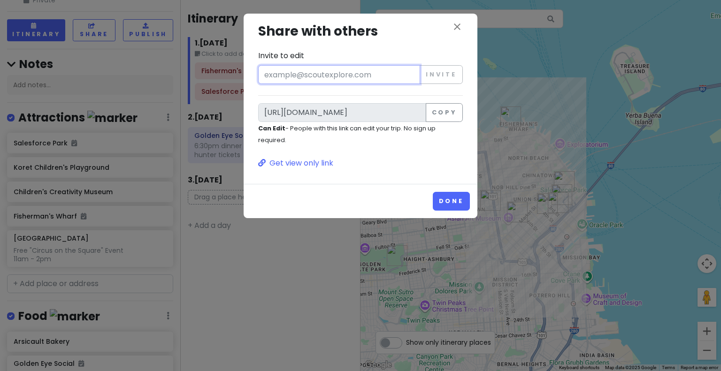
click at [360, 69] on input "Invite to edit" at bounding box center [339, 74] width 162 height 19
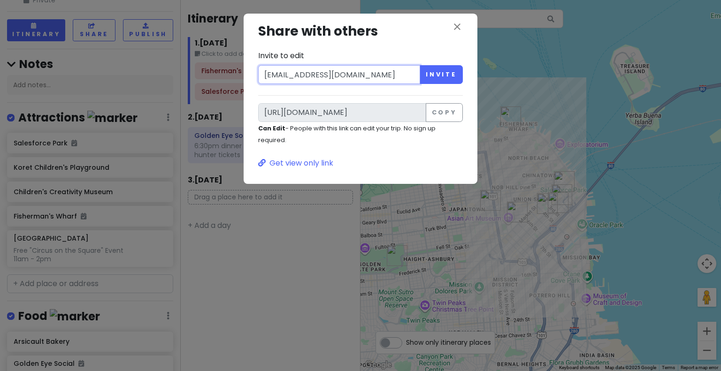
click at [420, 65] on button "Invite" at bounding box center [441, 74] width 43 height 19
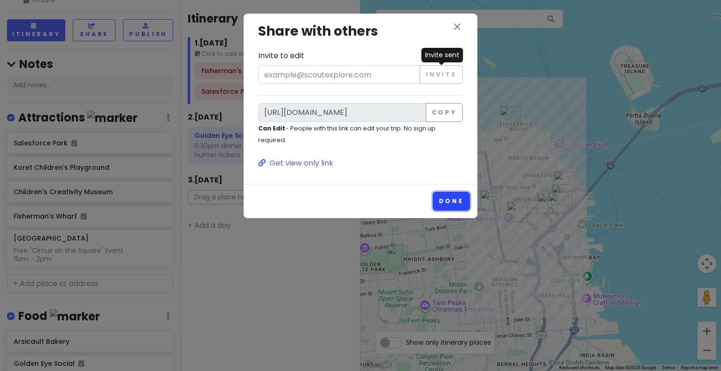
click at [452, 200] on button "Done" at bounding box center [451, 201] width 37 height 18
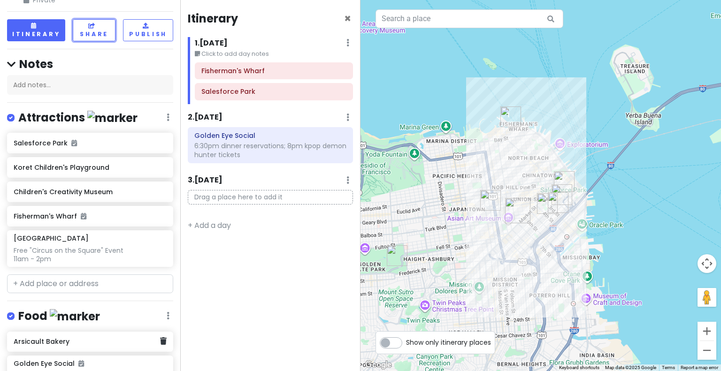
scroll to position [138, 0]
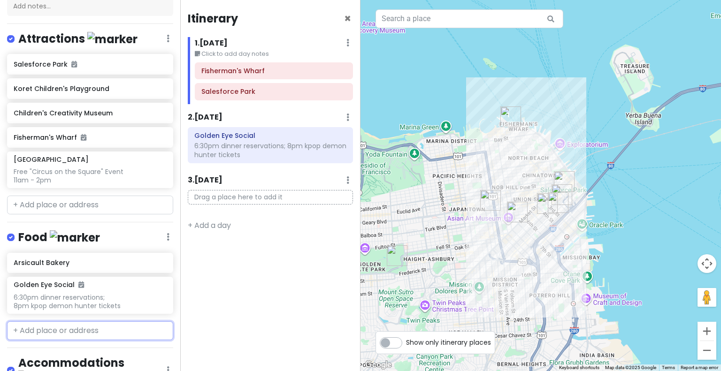
click at [65, 334] on input "text" at bounding box center [90, 331] width 166 height 19
paste input "Montesacro Pinseria - SoMa"
click at [129, 352] on span "[PERSON_NAME][GEOGRAPHIC_DATA], [GEOGRAPHIC_DATA], [GEOGRAPHIC_DATA], [GEOGRAPH…" at bounding box center [80, 370] width 123 height 44
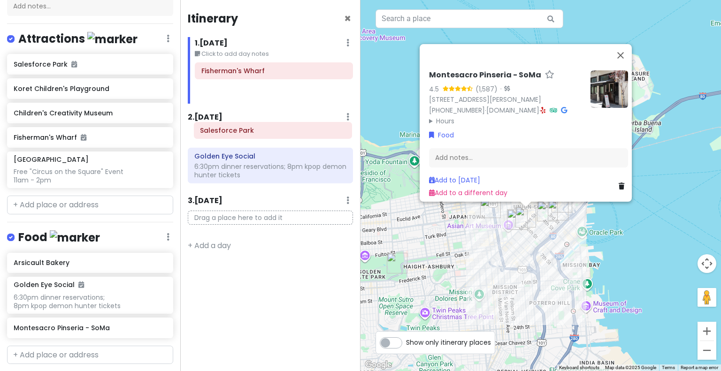
drag, startPoint x: 239, startPoint y: 90, endPoint x: 238, endPoint y: 129, distance: 39.0
click at [238, 129] on div "Itinerary × 1 . [DATE] Edit Day Notes Delete Day Click to add day notes Fisherm…" at bounding box center [270, 185] width 180 height 371
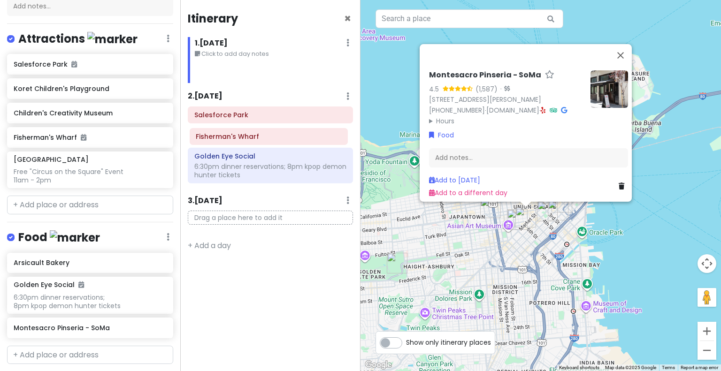
drag, startPoint x: 249, startPoint y: 75, endPoint x: 244, endPoint y: 141, distance: 66.9
click at [244, 141] on div "Itinerary × 1 . [DATE] Edit Day Notes Delete Day Click to add day notes [PERSON…" at bounding box center [270, 185] width 180 height 371
click at [627, 44] on button "Close" at bounding box center [620, 55] width 23 height 23
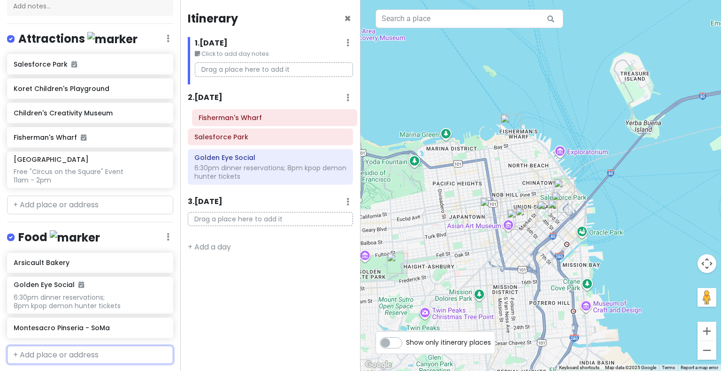
drag, startPoint x: 245, startPoint y: 138, endPoint x: 251, endPoint y: 121, distance: 18.6
click at [251, 121] on div "Salesforce [PERSON_NAME]'s Wharf Golden Eye Social 6:30pm dinner reservations; …" at bounding box center [270, 148] width 179 height 81
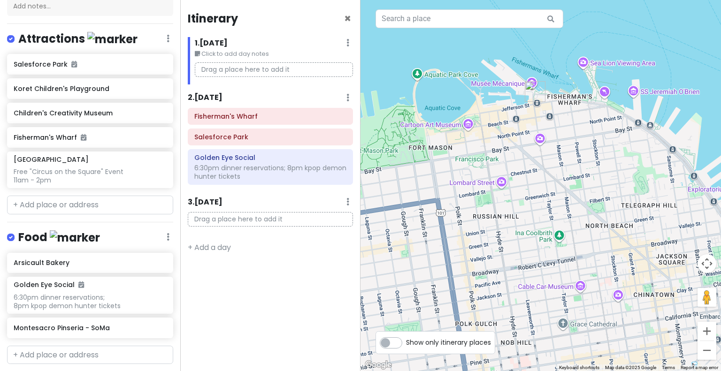
drag, startPoint x: 445, startPoint y: 130, endPoint x: 499, endPoint y: 158, distance: 61.1
click at [499, 158] on div at bounding box center [540, 185] width 360 height 371
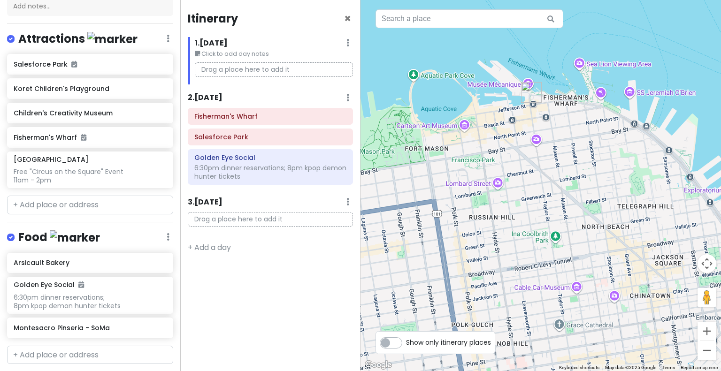
click at [441, 76] on div at bounding box center [540, 185] width 360 height 371
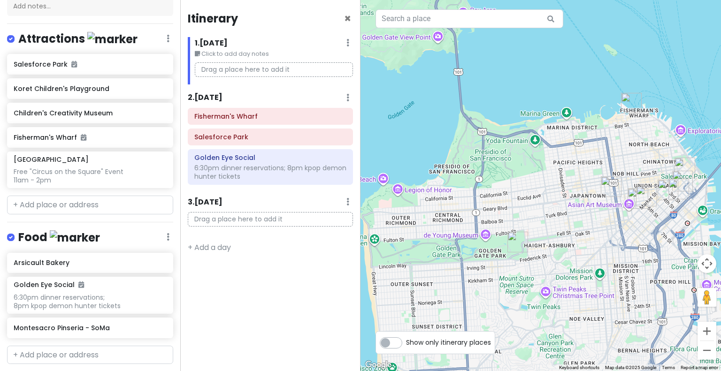
drag, startPoint x: 506, startPoint y: 196, endPoint x: 621, endPoint y: 137, distance: 129.5
click at [621, 137] on div at bounding box center [540, 185] width 360 height 371
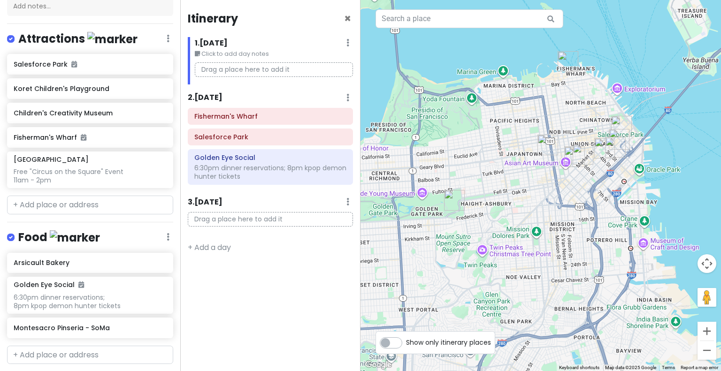
drag, startPoint x: 623, startPoint y: 130, endPoint x: 540, endPoint y: 82, distance: 96.1
click at [540, 82] on div at bounding box center [540, 185] width 360 height 371
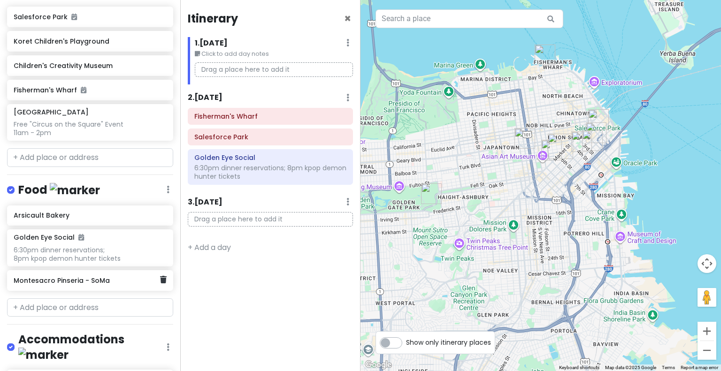
scroll to position [186, 0]
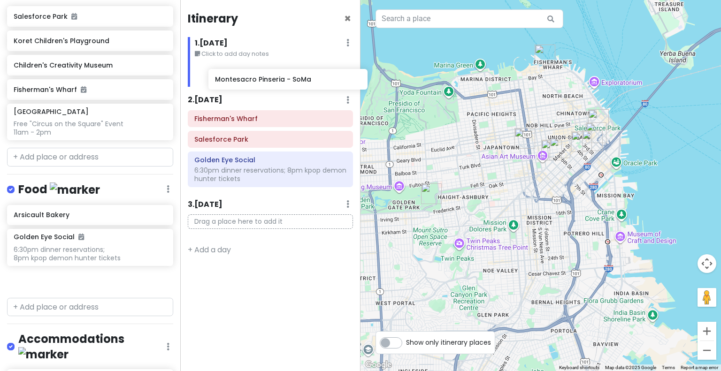
drag, startPoint x: 77, startPoint y: 283, endPoint x: 277, endPoint y: 83, distance: 282.8
click at [277, 83] on div "San Francisco Trip Private Change Dates Make a Copy Delete Trip Give Feedback 💡…" at bounding box center [360, 185] width 721 height 371
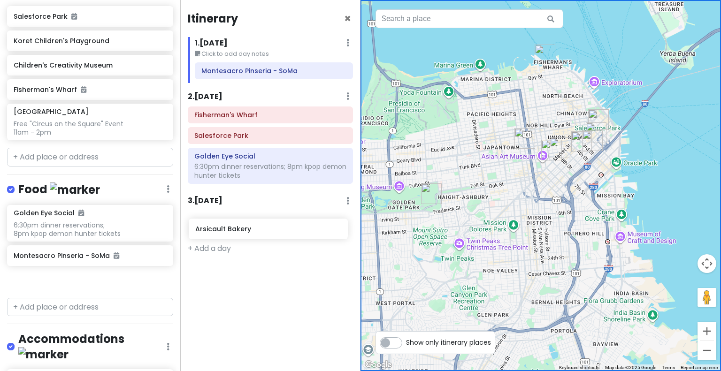
drag, startPoint x: 98, startPoint y: 217, endPoint x: 285, endPoint y: 230, distance: 187.3
click at [285, 230] on div "San Francisco Trip Private Change Dates Make a Copy Delete Trip Give Feedback 💡…" at bounding box center [360, 185] width 721 height 371
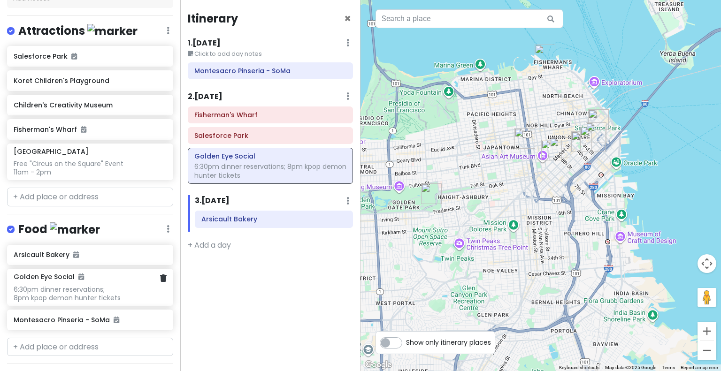
scroll to position [146, 0]
click at [46, 347] on input "text" at bounding box center [90, 346] width 166 height 19
paste input "[PERSON_NAME]"
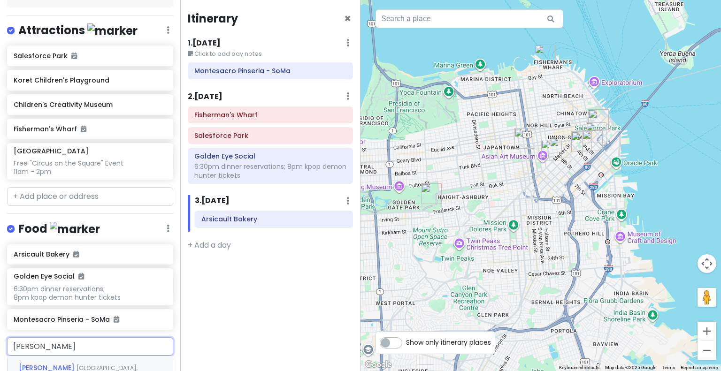
click at [77, 365] on span "[PERSON_NAME]" at bounding box center [48, 367] width 58 height 9
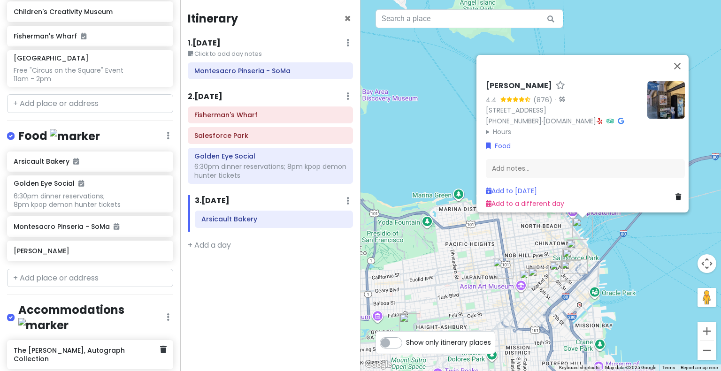
scroll to position [272, 0]
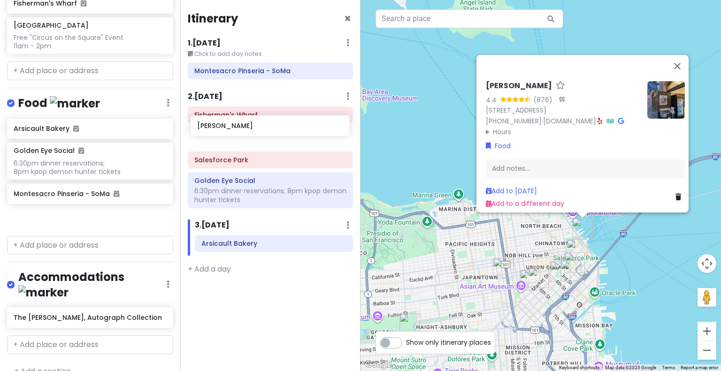
drag, startPoint x: 82, startPoint y: 221, endPoint x: 266, endPoint y: 132, distance: 204.3
click at [266, 132] on div "San Francisco Trip Private Change Dates Make a Copy Delete Trip Give Feedback 💡…" at bounding box center [360, 185] width 721 height 371
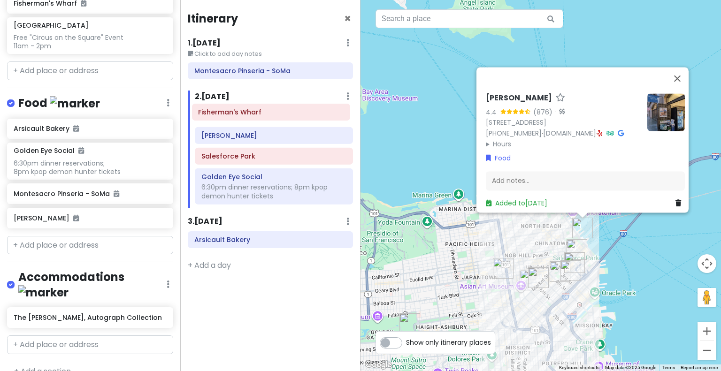
drag, startPoint x: 256, startPoint y: 138, endPoint x: 253, endPoint y: 115, distance: 23.6
click at [253, 115] on div "[PERSON_NAME] Fisherman's Wharf Salesforce Park [GEOGRAPHIC_DATA] Social 6:30pm…" at bounding box center [274, 158] width 172 height 102
click at [686, 67] on button "Close" at bounding box center [677, 78] width 23 height 23
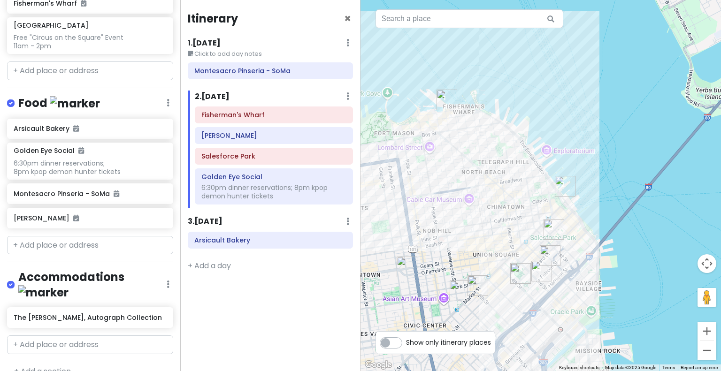
drag, startPoint x: 520, startPoint y: 294, endPoint x: 550, endPoint y: 214, distance: 85.4
click at [550, 214] on div "To navigate, press the arrow keys." at bounding box center [540, 185] width 360 height 371
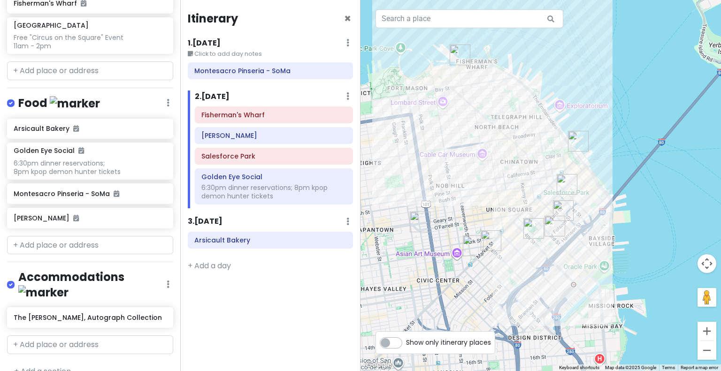
drag, startPoint x: 519, startPoint y: 184, endPoint x: 583, endPoint y: 160, distance: 69.1
click at [583, 160] on div at bounding box center [540, 185] width 360 height 371
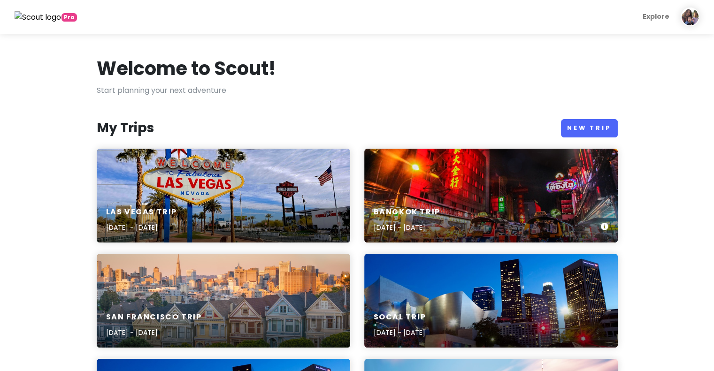
click at [457, 194] on div "Bangkok Trip Nov 23, 2025 - Nov 27, 2025" at bounding box center [490, 196] width 253 height 94
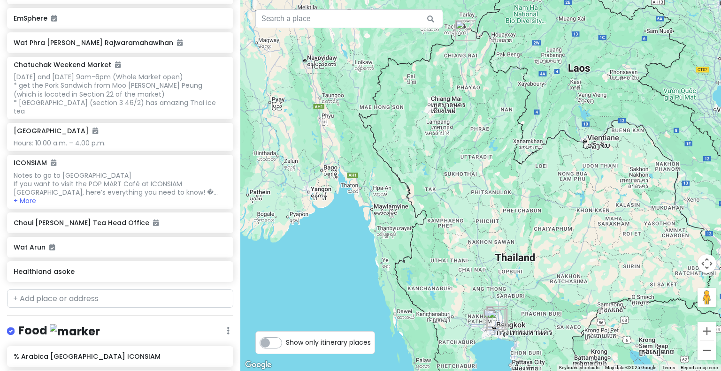
scroll to position [253, 0]
click at [66, 295] on input "text" at bounding box center [120, 299] width 226 height 19
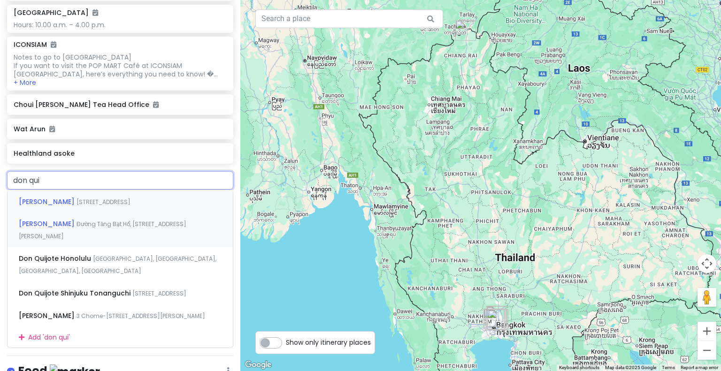
scroll to position [371, 0]
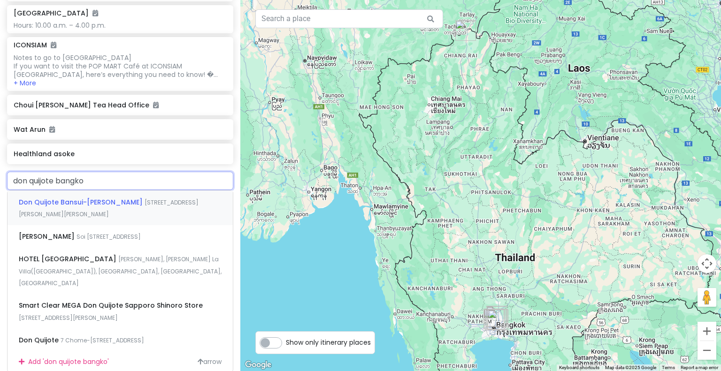
type input "don quijote bangkok"
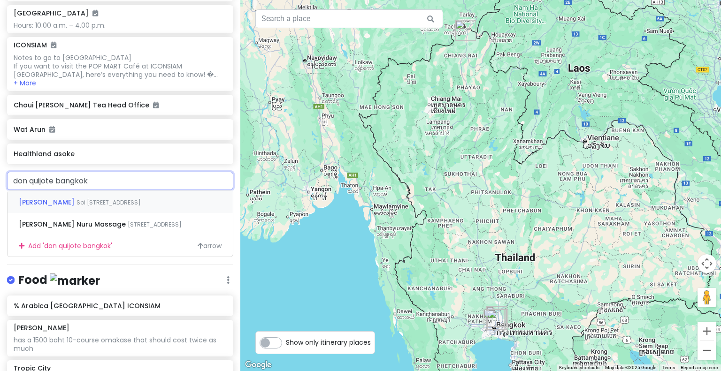
click at [98, 206] on div "DON DON DONKI Thonglor Soi Sukhumvit 63, Khlong Tan Nuea, Watthana, Bangkok, Th…" at bounding box center [120, 202] width 225 height 23
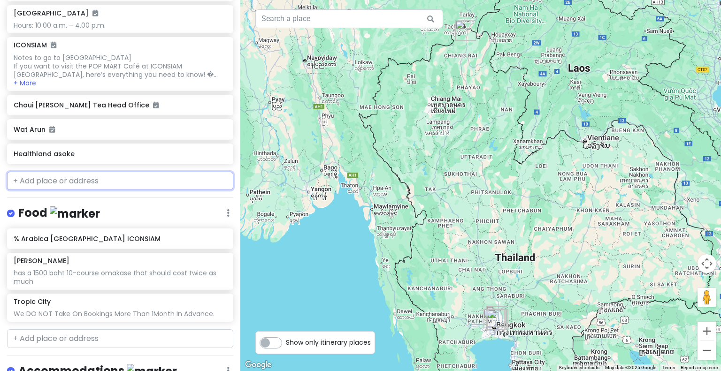
scroll to position [395, 0]
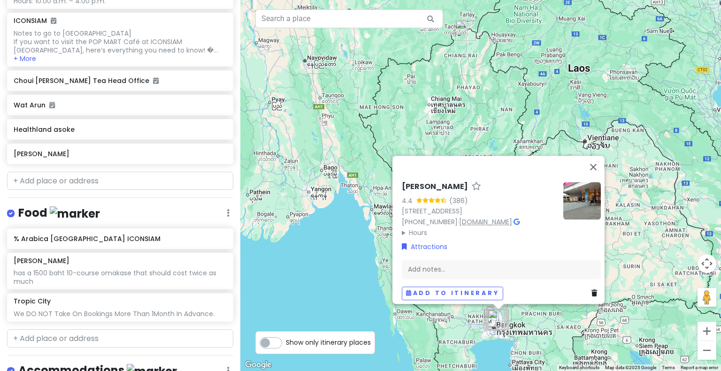
click at [508, 221] on link "www.dondondonki.com" at bounding box center [485, 221] width 53 height 9
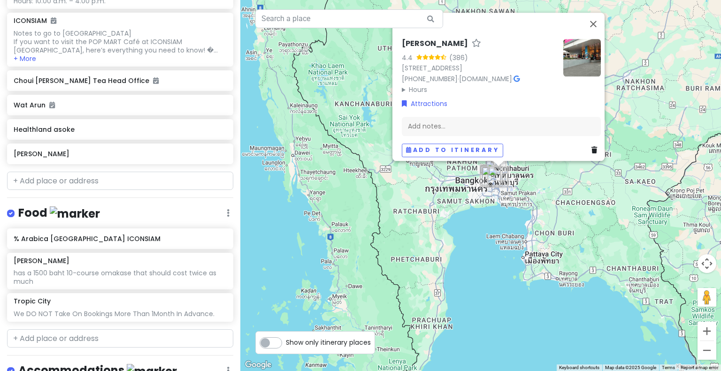
drag, startPoint x: 507, startPoint y: 322, endPoint x: 515, endPoint y: 155, distance: 167.7
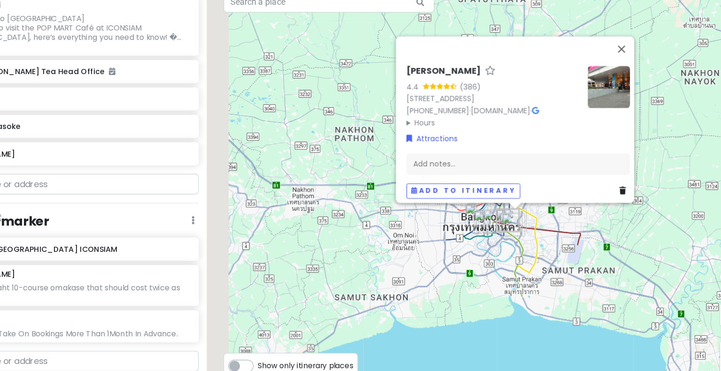
drag, startPoint x: 457, startPoint y: 206, endPoint x: 550, endPoint y: 240, distance: 99.0
click at [550, 240] on div "DON DON DONKI Thonglor 4.4 (386) 107 Soi Sukhumvit 63, Khwaeng Khlong Tan Nuea,…" at bounding box center [480, 185] width 481 height 371
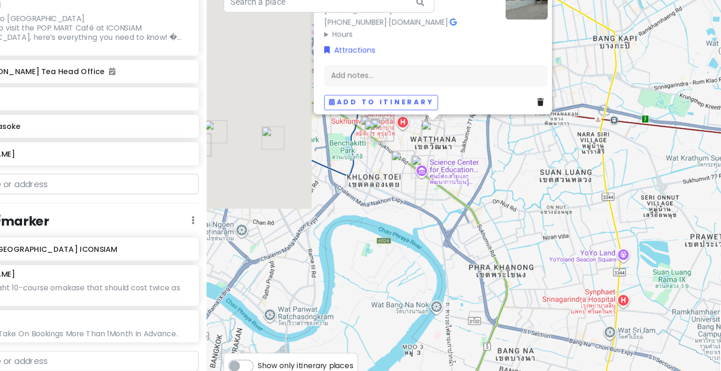
drag, startPoint x: 550, startPoint y: 240, endPoint x: 697, endPoint y: 277, distance: 151.9
click at [697, 277] on div "DON DON DONKI Thonglor 4.4 (386) 107 Soi Sukhumvit 63, Khwaeng Khlong Tan Nuea,…" at bounding box center [480, 185] width 481 height 371
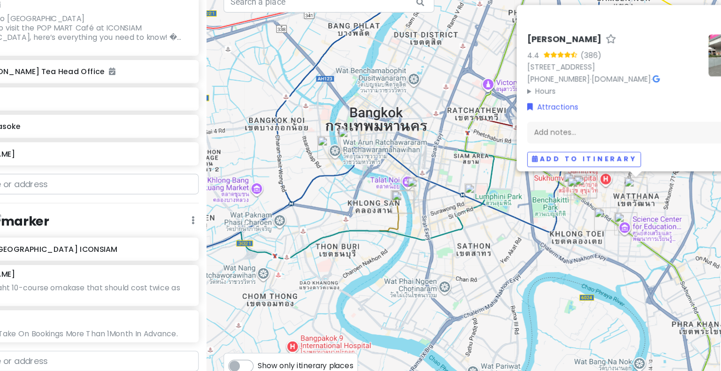
drag, startPoint x: 511, startPoint y: 227, endPoint x: 697, endPoint y: 253, distance: 188.7
click at [697, 253] on div "DON DON DONKI Thonglor 4.4 (386) 107 Soi Sukhumvit 63, Khwaeng Khlong Tan Nuea,…" at bounding box center [480, 185] width 481 height 371
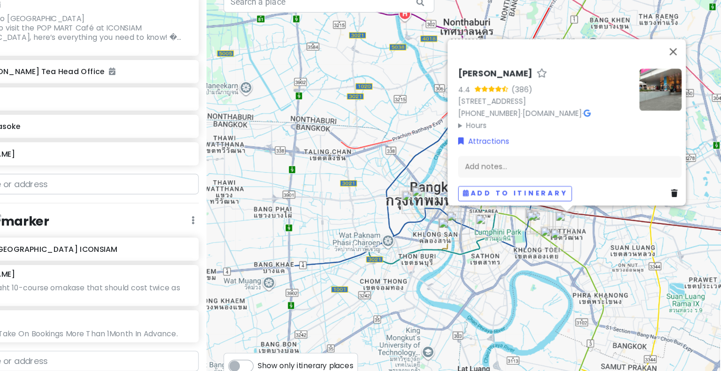
drag, startPoint x: 679, startPoint y: 225, endPoint x: 585, endPoint y: 241, distance: 95.2
click at [585, 241] on div "DON DON DONKI Thonglor 4.4 (386) 107 Soi Sukhumvit 63, Khwaeng Khlong Tan Nuea,…" at bounding box center [480, 185] width 481 height 371
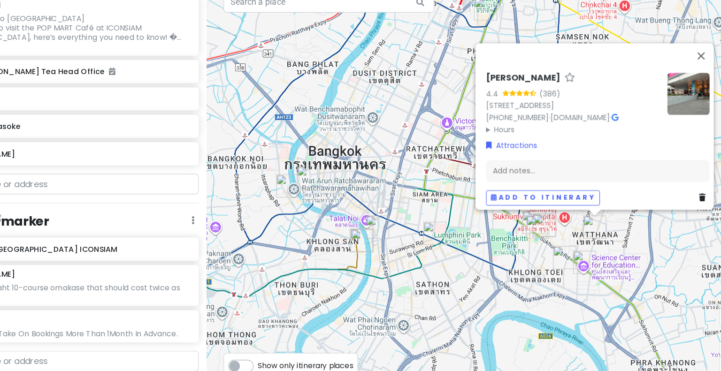
drag, startPoint x: 557, startPoint y: 236, endPoint x: 636, endPoint y: 249, distance: 79.5
click at [636, 249] on div "DON DON DONKI Thonglor 4.4 (386) 107 Soi Sukhumvit 63, Khwaeng Khlong Tan Nuea,…" at bounding box center [480, 185] width 481 height 371
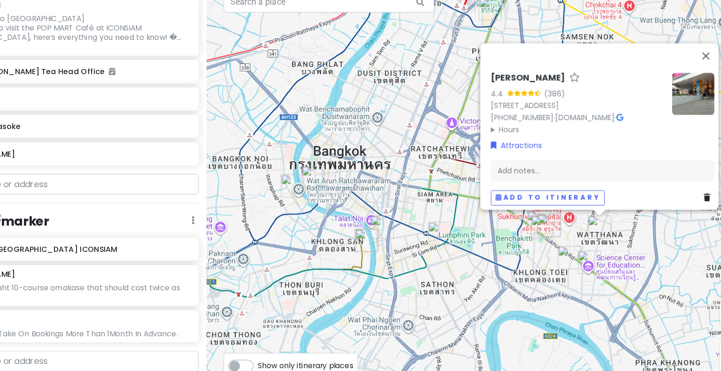
click at [593, 218] on img "DON DON DONKI Thonglor" at bounding box center [590, 219] width 21 height 21
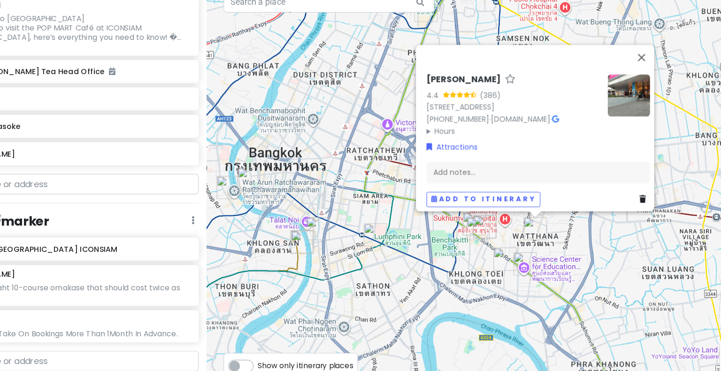
drag, startPoint x: 616, startPoint y: 254, endPoint x: 553, endPoint y: 256, distance: 63.4
click at [553, 256] on div "DON DON DONKI Thonglor 4.4 (386) 107 Soi Sukhumvit 63, Khwaeng Khlong Tan Nuea,…" at bounding box center [480, 185] width 481 height 371
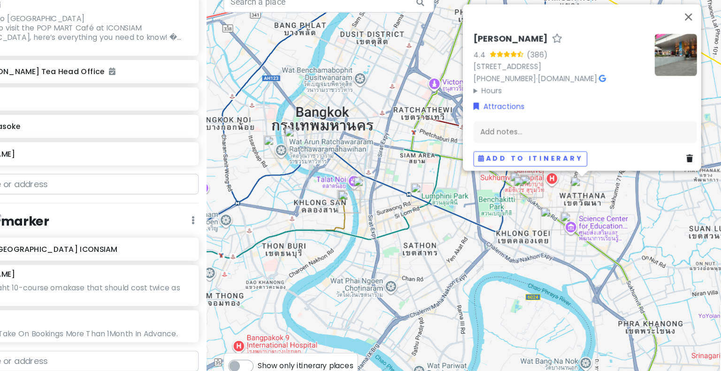
drag, startPoint x: 465, startPoint y: 141, endPoint x: 590, endPoint y: 206, distance: 140.2
click at [590, 206] on div "DON DON DONKI Thonglor 4.4 (386) 107 Soi Sukhumvit 63, Khwaeng Khlong Tan Nuea,…" at bounding box center [480, 185] width 481 height 371
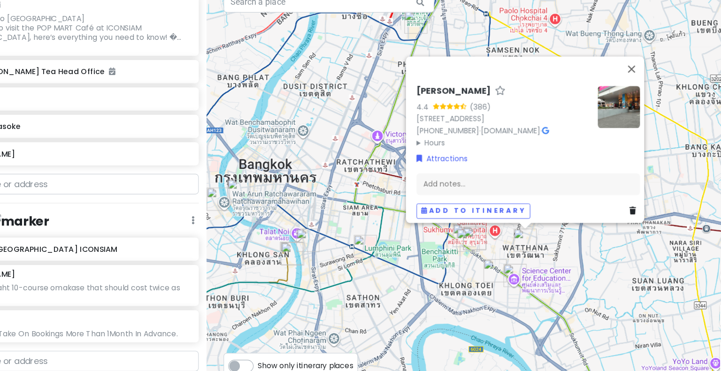
drag, startPoint x: 590, startPoint y: 206, endPoint x: 528, endPoint y: 256, distance: 79.4
click at [528, 256] on div "DON DON DONKI Thonglor 4.4 (386) 107 Soi Sukhumvit 63, Khwaeng Khlong Tan Nuea,…" at bounding box center [480, 185] width 481 height 371
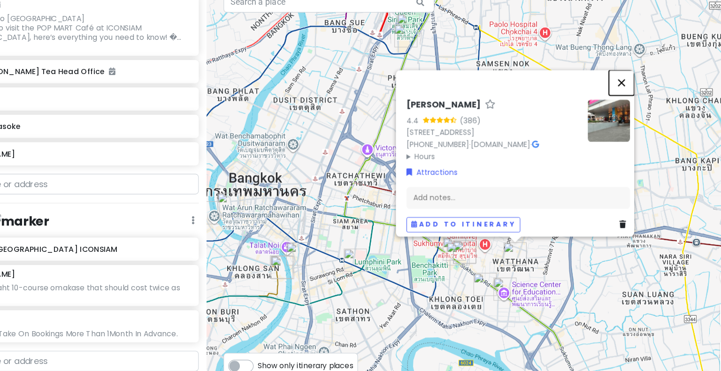
click at [615, 79] on button "Close" at bounding box center [609, 90] width 23 height 23
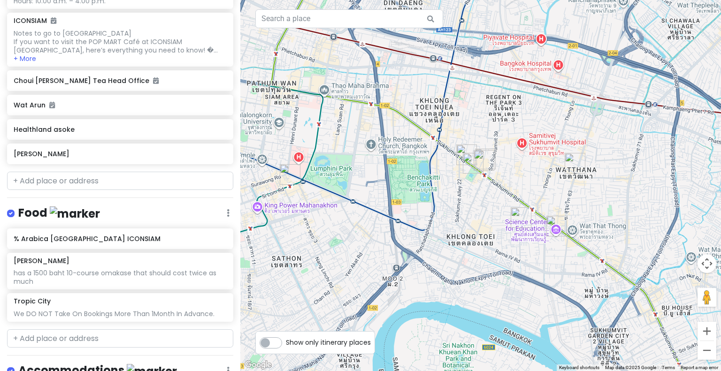
drag, startPoint x: 512, startPoint y: 269, endPoint x: 585, endPoint y: 191, distance: 106.9
click at [585, 191] on div at bounding box center [480, 185] width 481 height 371
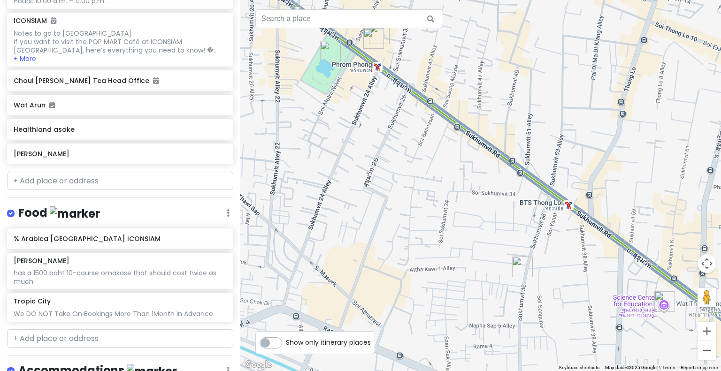
drag, startPoint x: 534, startPoint y: 168, endPoint x: 668, endPoint y: 160, distance: 134.4
click at [668, 160] on div at bounding box center [480, 185] width 481 height 371
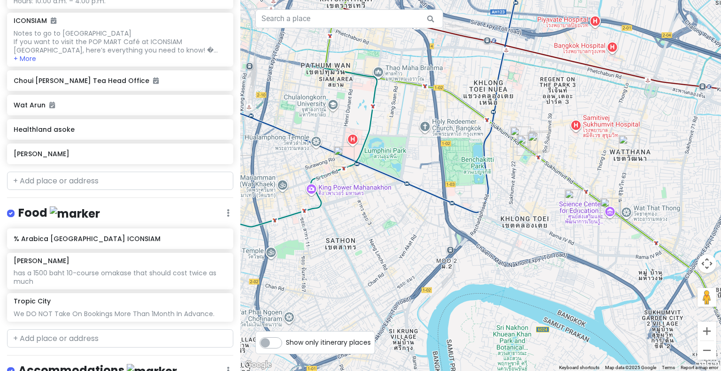
drag, startPoint x: 668, startPoint y: 160, endPoint x: 554, endPoint y: 204, distance: 122.7
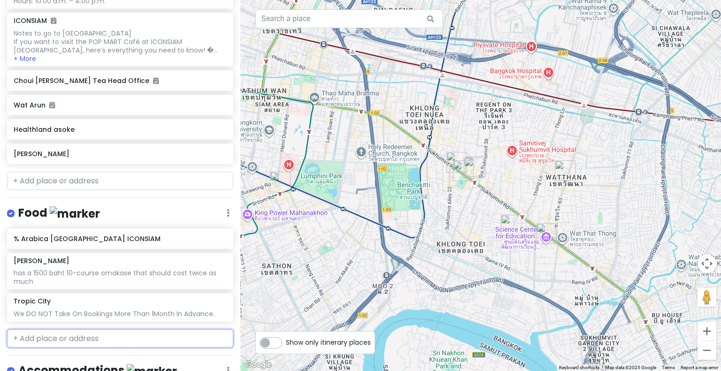
click at [85, 334] on input "text" at bounding box center [120, 338] width 226 height 19
type input "wallflower"
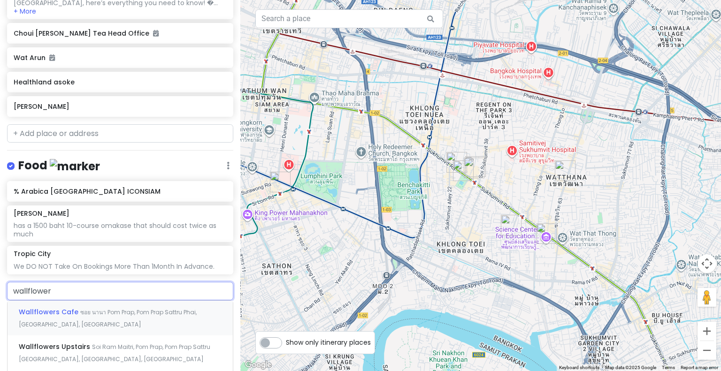
scroll to position [450, 0]
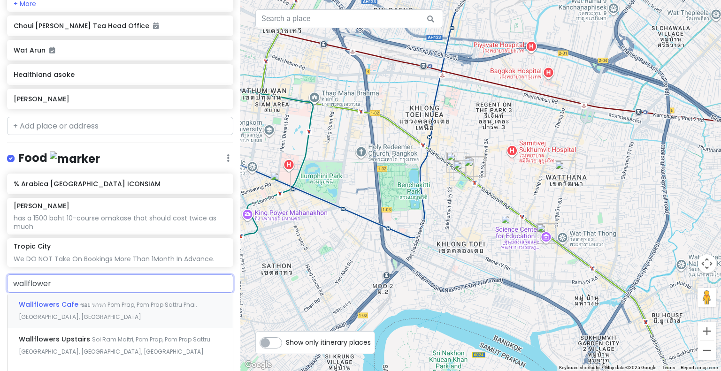
click at [67, 300] on span "Wallflowers Cafe" at bounding box center [49, 304] width 61 height 9
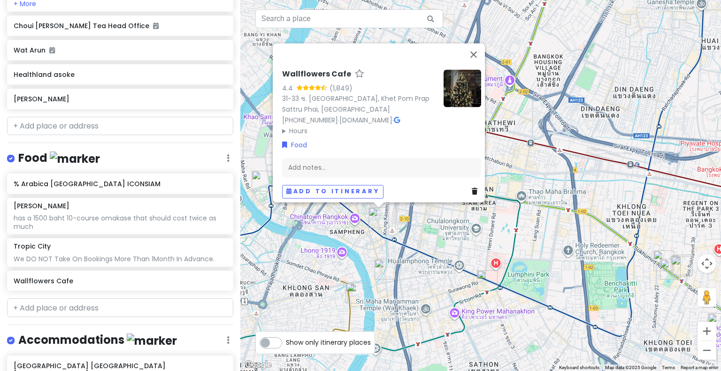
click at [457, 70] on img at bounding box center [463, 88] width 38 height 38
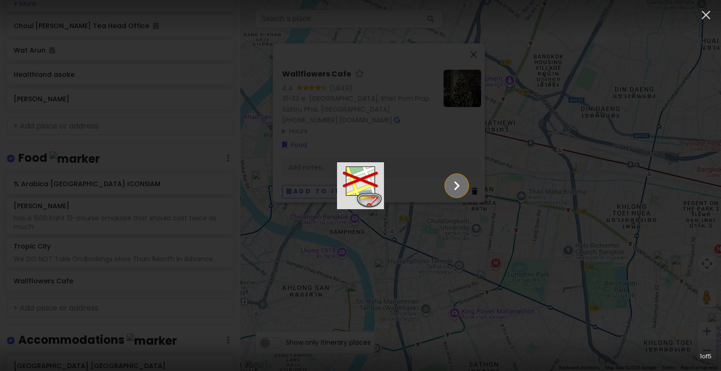
click at [466, 185] on icon "Show slide 2 of 5" at bounding box center [457, 186] width 18 height 23
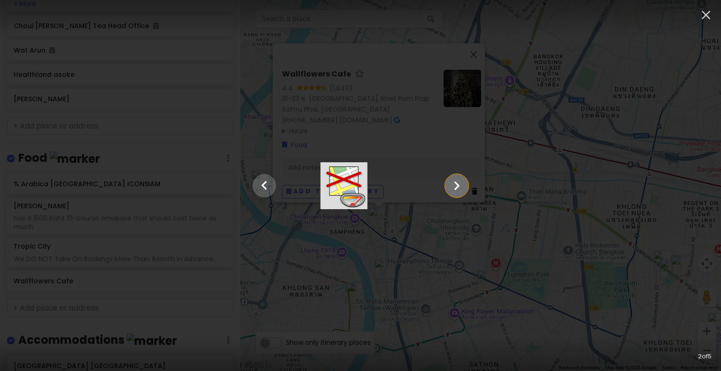
click at [466, 185] on icon "Show slide 3 of 5" at bounding box center [457, 186] width 18 height 23
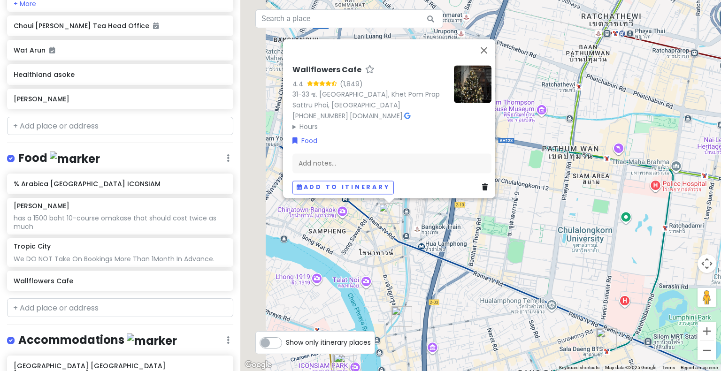
drag, startPoint x: 383, startPoint y: 226, endPoint x: 450, endPoint y: 309, distance: 107.1
click at [450, 309] on div "Wallflowers Cafe 4.4 (1,849) 31-33 ซ. นานา Khwaeng Pom Prap, Khet Pom Prap Satt…" at bounding box center [480, 185] width 481 height 371
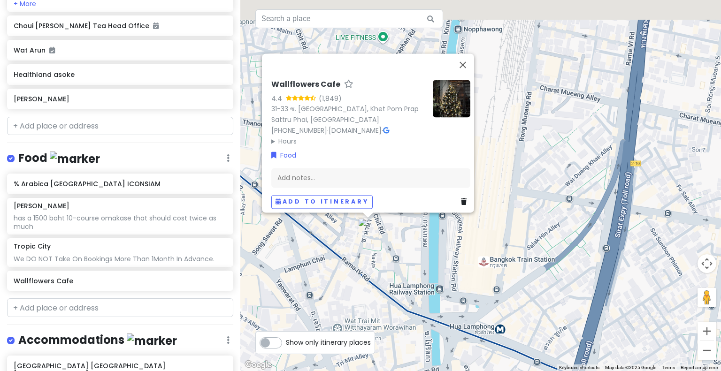
drag, startPoint x: 391, startPoint y: 178, endPoint x: 419, endPoint y: 274, distance: 100.4
click at [419, 274] on div "Wallflowers Cafe 4.4 (1,849) 31-33 ซ. นานา Khwaeng Pom Prap, Khet Pom Prap Satt…" at bounding box center [480, 185] width 481 height 371
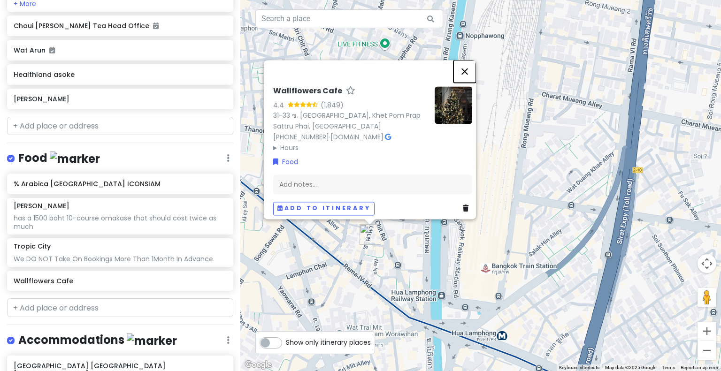
click at [467, 60] on button "Close" at bounding box center [464, 71] width 23 height 23
click at [467, 60] on div "Wallflowers Cafe 4.4 (1,849) 31-33 ซ. นานา Khwaeng Pom Prap, Khet Pom Prap Satt…" at bounding box center [480, 185] width 481 height 371
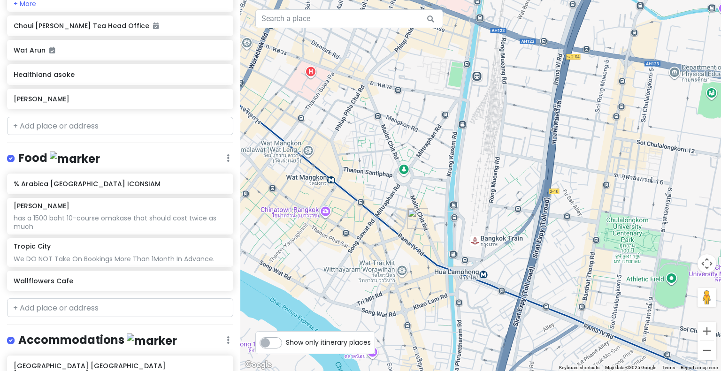
drag, startPoint x: 374, startPoint y: 252, endPoint x: 443, endPoint y: 183, distance: 97.9
click at [443, 183] on div at bounding box center [480, 185] width 481 height 371
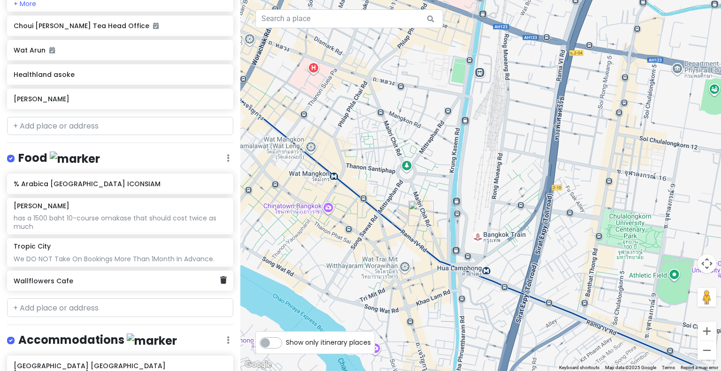
click at [99, 284] on div "Wallflowers Cafe" at bounding box center [117, 281] width 206 height 13
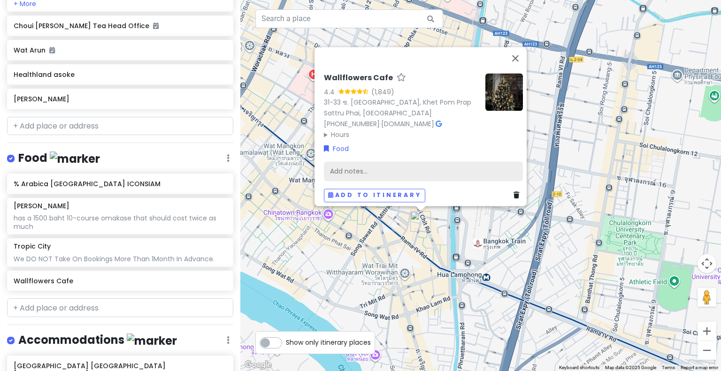
click at [365, 170] on div "Add notes..." at bounding box center [423, 171] width 199 height 20
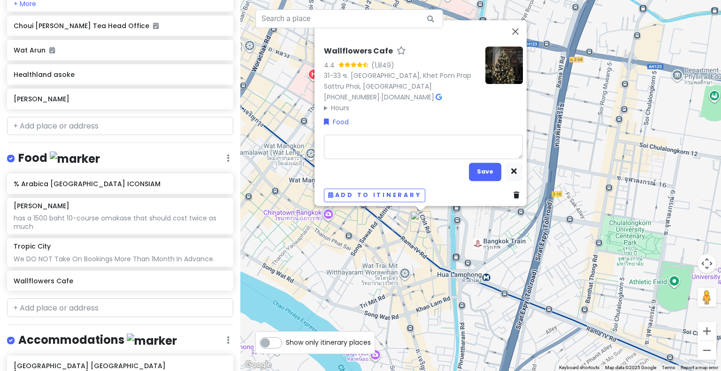
type textarea "x"
type textarea "European/Thai fusion that is AMAZING"
type textarea "x"
type textarea "European/Thai fusion that is AMAZING"
type textarea "x"
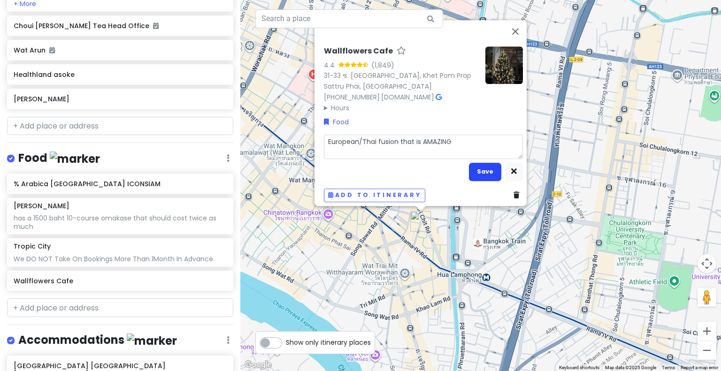
type textarea "European/Thai fusion that is AMAZING"
click at [479, 163] on button "Save" at bounding box center [485, 172] width 32 height 18
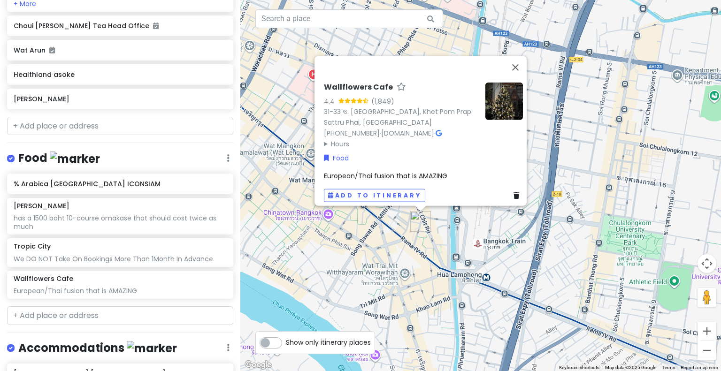
click at [414, 274] on div "Wallflowers Cafe 4.4 (1,849) 31-33 ซ. นานา Khwaeng Pom Prap, Khet Pom Prap Satt…" at bounding box center [480, 185] width 481 height 371
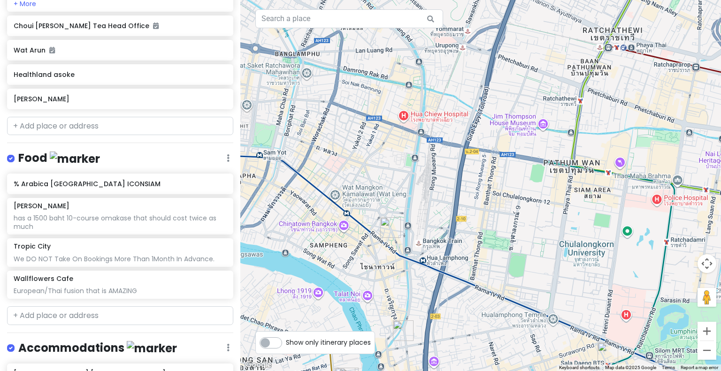
click at [42, 301] on div "Bangkok Trip Private Change Dates Make a Copy Delete Trip Give Feedback 💡 Suppo…" at bounding box center [120, 185] width 240 height 371
click at [43, 309] on input "text" at bounding box center [120, 315] width 226 height 19
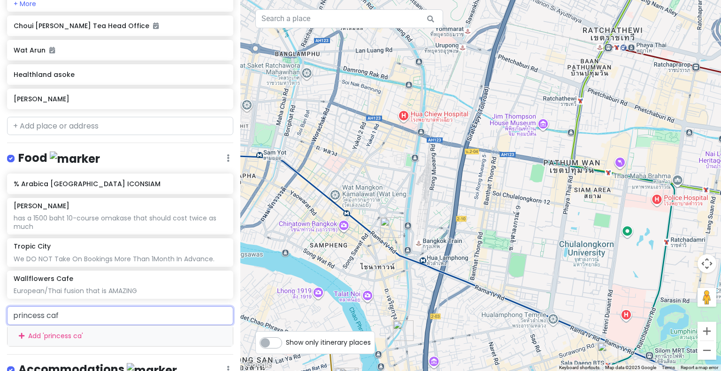
type input "princess cafe"
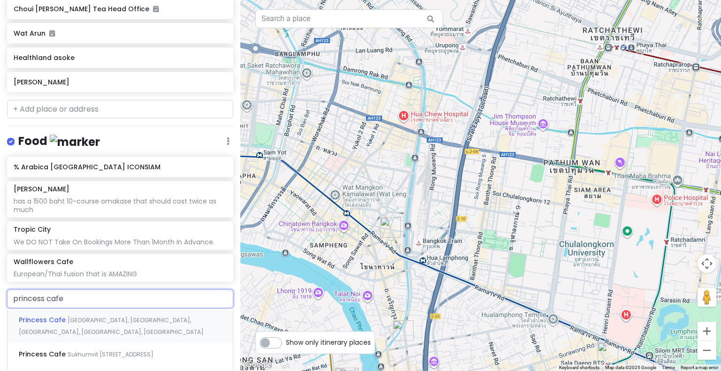
scroll to position [467, 0]
click at [45, 318] on span "Princess Cafe" at bounding box center [43, 319] width 49 height 9
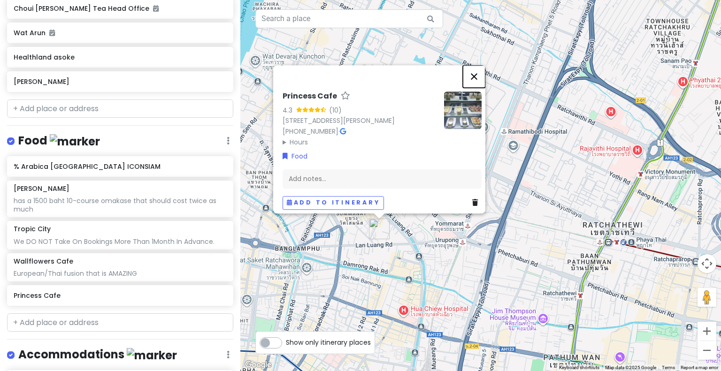
click at [475, 65] on button "Close" at bounding box center [474, 76] width 23 height 23
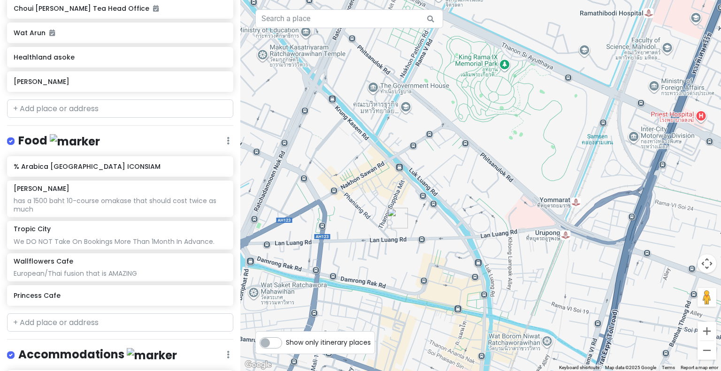
drag, startPoint x: 419, startPoint y: 236, endPoint x: 409, endPoint y: 161, distance: 75.7
click at [409, 161] on div at bounding box center [480, 185] width 481 height 371
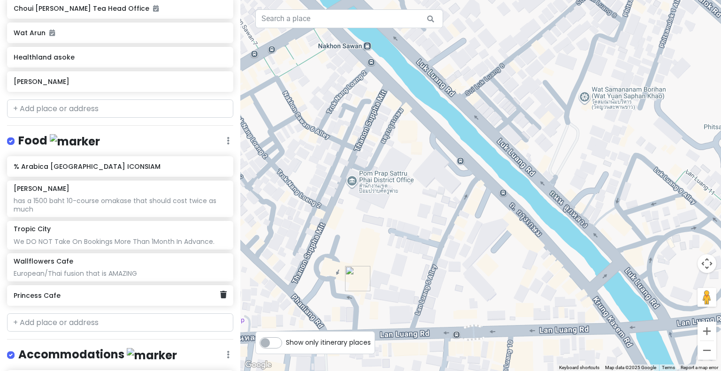
click at [178, 296] on h6 "Princess Cafe" at bounding box center [117, 295] width 206 height 8
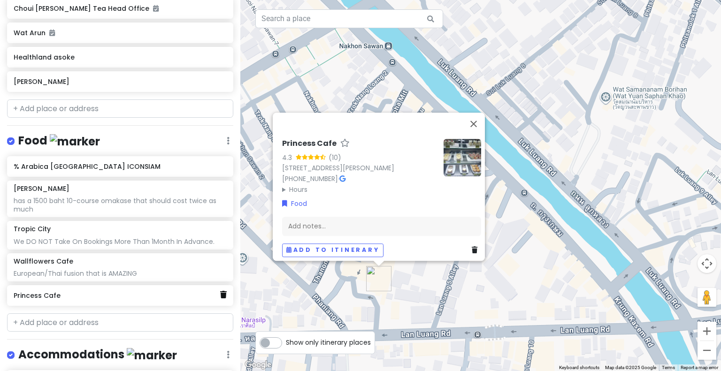
click at [220, 297] on link at bounding box center [223, 295] width 7 height 12
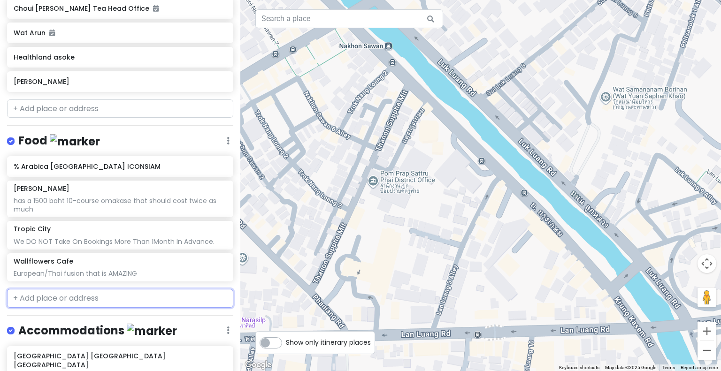
click at [158, 299] on input "text" at bounding box center [120, 298] width 226 height 19
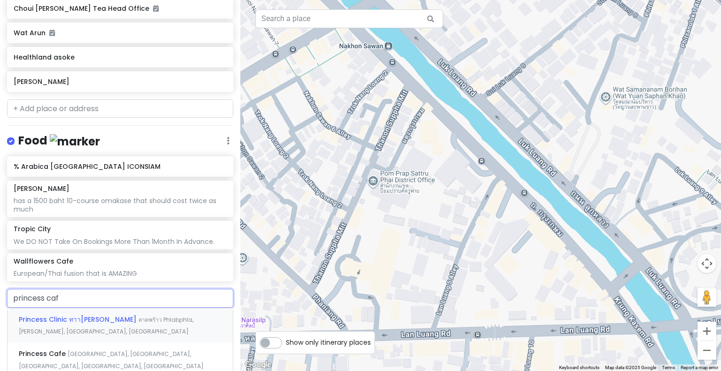
type input "princess cafe"
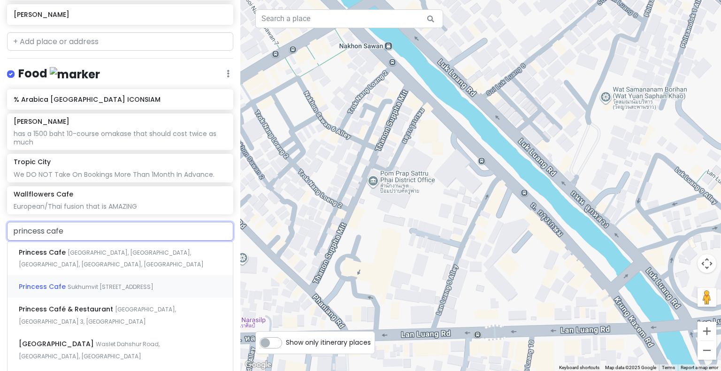
scroll to position [535, 0]
click at [137, 290] on div "Princess Cafe Sukhumvit 81 Alley, Phra Khanong Nuea, Watthana, Bangkok, Thailand" at bounding box center [120, 286] width 225 height 23
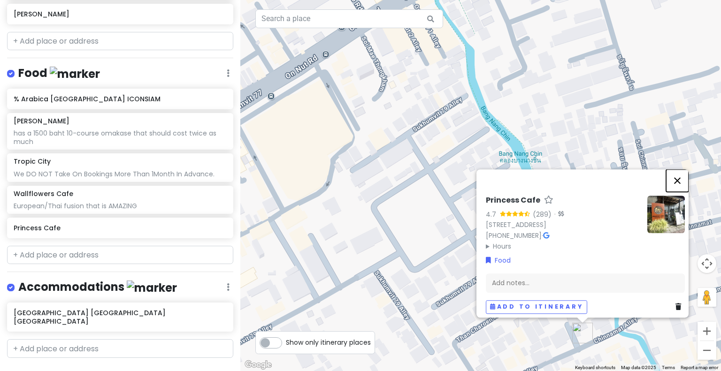
click at [682, 169] on button "Close" at bounding box center [677, 180] width 23 height 23
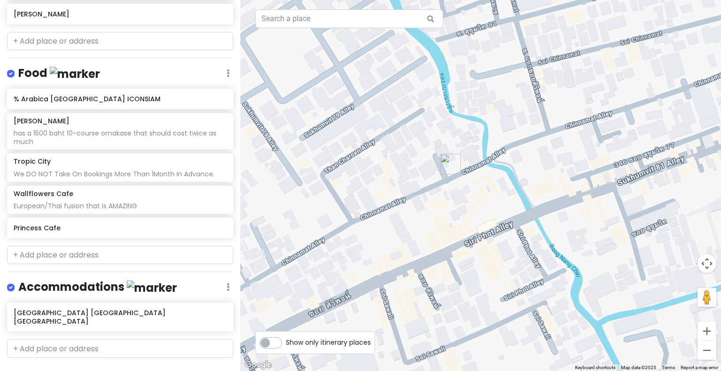
drag, startPoint x: 637, startPoint y: 258, endPoint x: 504, endPoint y: 87, distance: 216.7
click at [504, 87] on div at bounding box center [480, 185] width 481 height 371
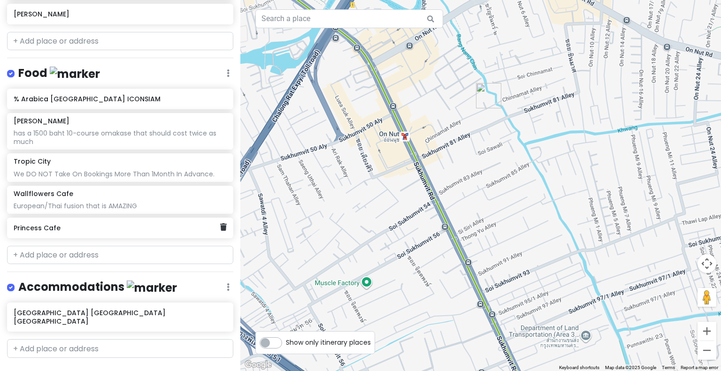
click at [98, 227] on h6 "Princess Cafe" at bounding box center [117, 228] width 206 height 8
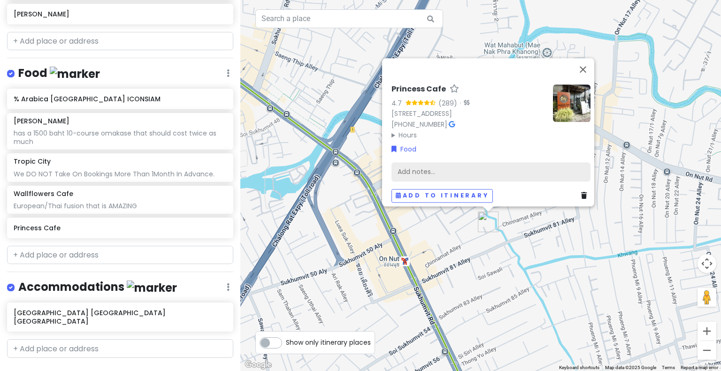
click at [409, 164] on div "Add notes..." at bounding box center [490, 172] width 199 height 20
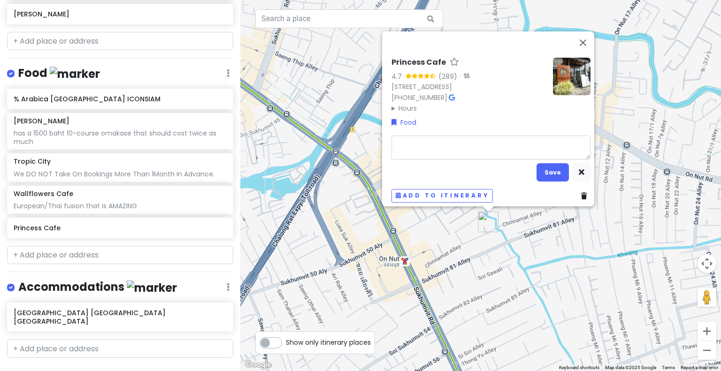
type textarea "x"
type textarea "A good breakfast spot"
type textarea "x"
type textarea "A good breakfast spot"
click at [556, 168] on button "Save" at bounding box center [552, 172] width 32 height 18
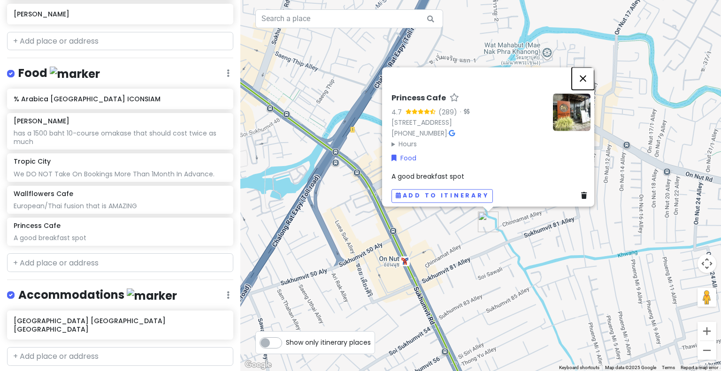
click at [591, 67] on button "Close" at bounding box center [583, 78] width 23 height 23
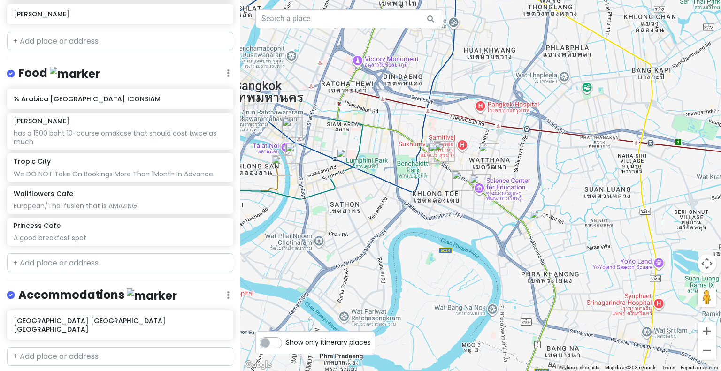
drag, startPoint x: 430, startPoint y: 208, endPoint x: 544, endPoint y: 232, distance: 117.0
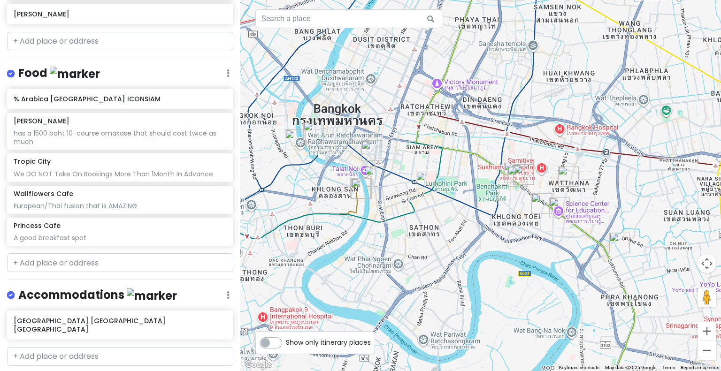
drag, startPoint x: 488, startPoint y: 199, endPoint x: 595, endPoint y: 238, distance: 113.4
click at [595, 238] on div at bounding box center [480, 185] width 481 height 371
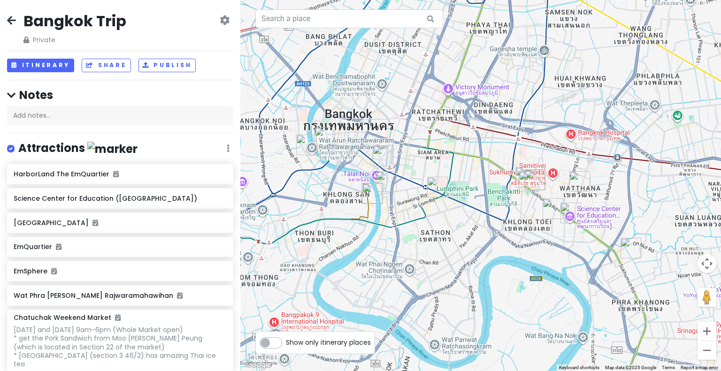
scroll to position [1, 0]
drag, startPoint x: 47, startPoint y: 56, endPoint x: 47, endPoint y: 64, distance: 8.0
click at [47, 64] on div "Bangkok Trip Private Change Dates Make a Copy Delete Trip Give Feedback 💡 Suppo…" at bounding box center [120, 185] width 240 height 371
click at [47, 64] on button "Itinerary" at bounding box center [40, 65] width 67 height 14
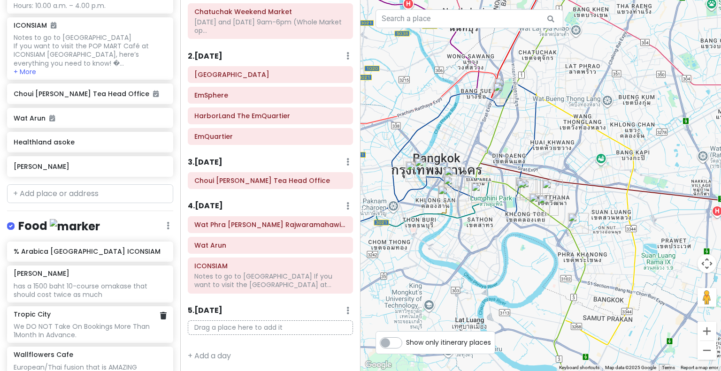
scroll to position [435, 0]
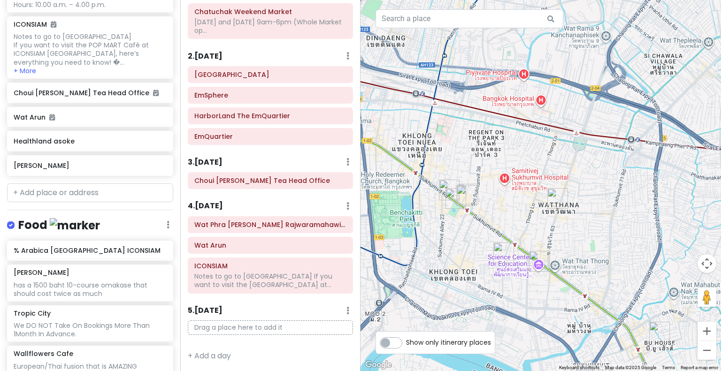
click at [537, 257] on img "Science Center for Education (Planetarium Bangkok)" at bounding box center [539, 261] width 21 height 21
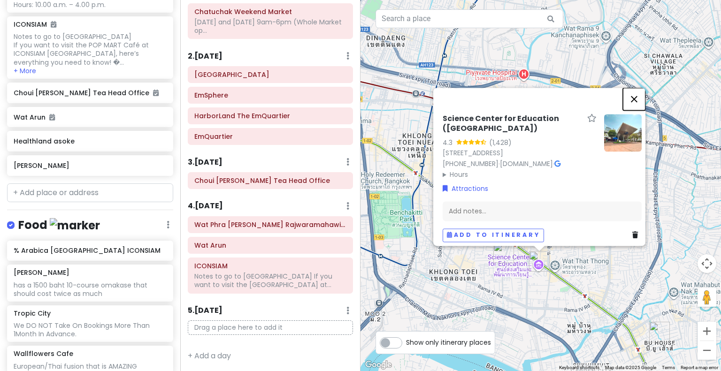
click at [639, 88] on button "Close" at bounding box center [634, 99] width 23 height 23
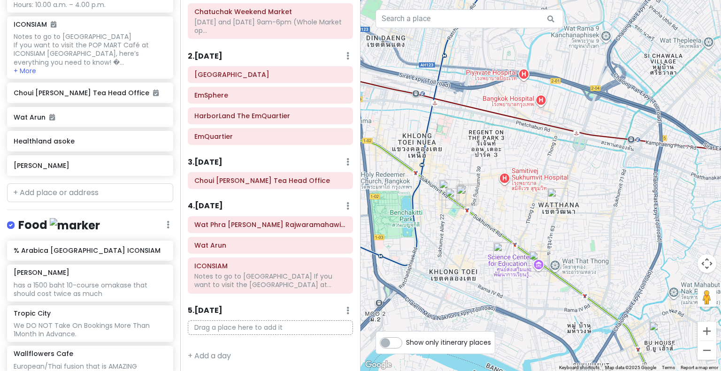
click at [558, 200] on img "DON DON DONKI Thonglor" at bounding box center [557, 198] width 21 height 21
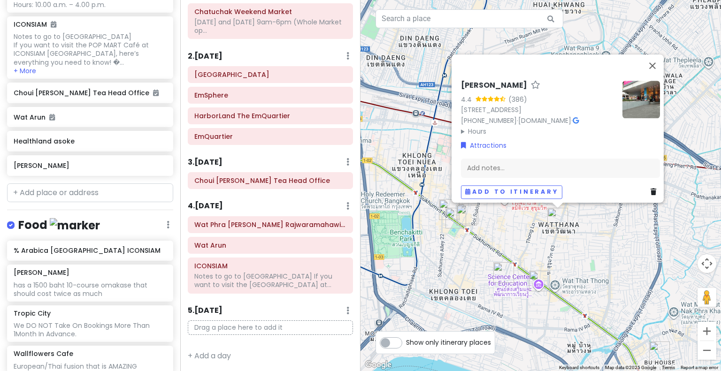
click at [630, 81] on img at bounding box center [641, 100] width 38 height 38
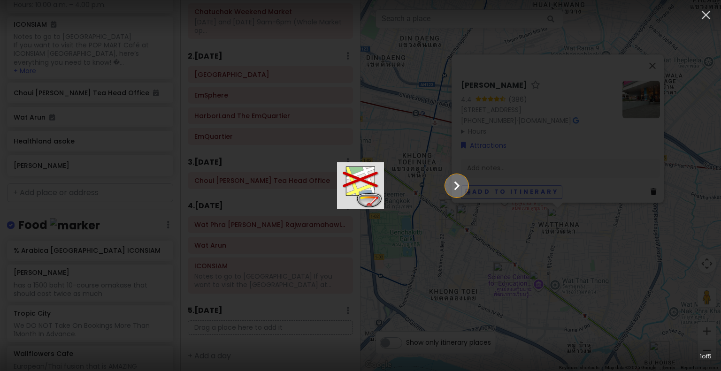
click at [466, 188] on icon "Show slide 2 of 5" at bounding box center [457, 186] width 18 height 23
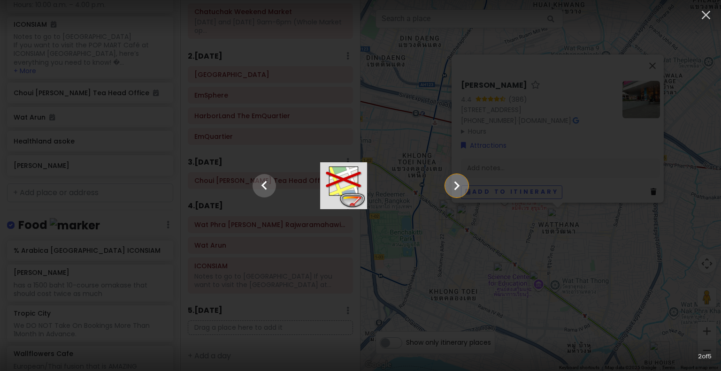
click at [466, 188] on icon "Show slide 3 of 5" at bounding box center [457, 186] width 18 height 23
click at [466, 182] on icon "Show slide 4 of 5" at bounding box center [457, 186] width 18 height 23
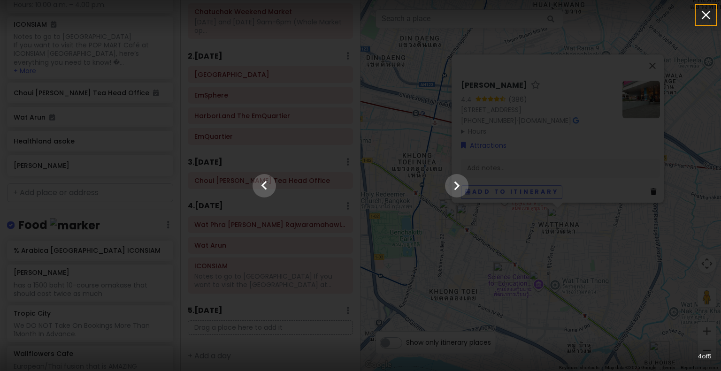
click at [704, 15] on icon "button" at bounding box center [705, 15] width 15 height 15
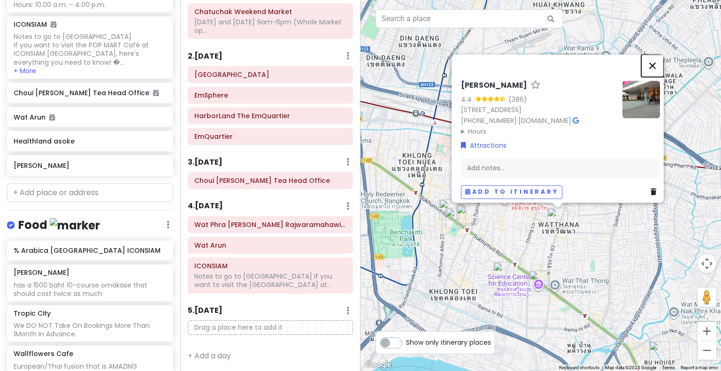
click at [659, 54] on button "Close" at bounding box center [652, 65] width 23 height 23
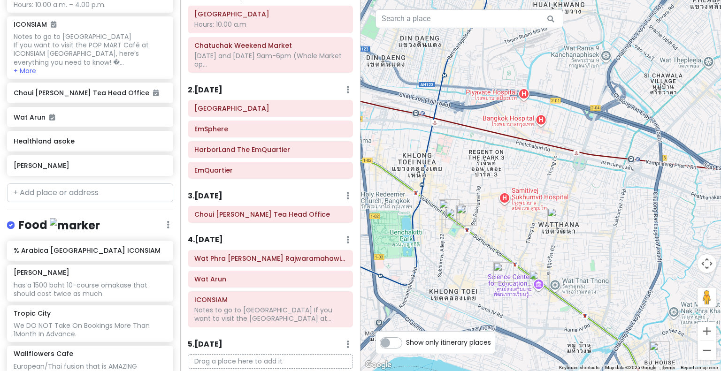
scroll to position [0, 0]
